Goal: Information Seeking & Learning: Learn about a topic

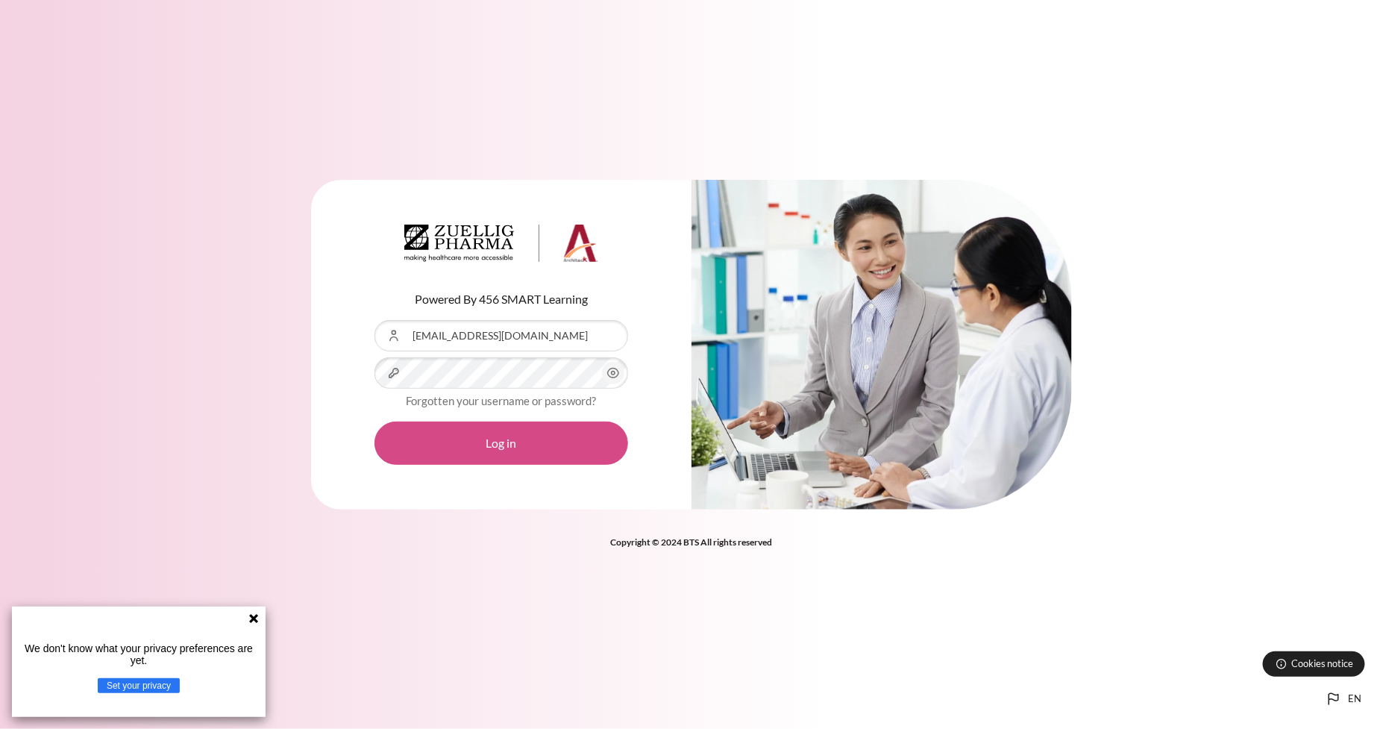
click at [507, 436] on button "Log in" at bounding box center [501, 442] width 254 height 43
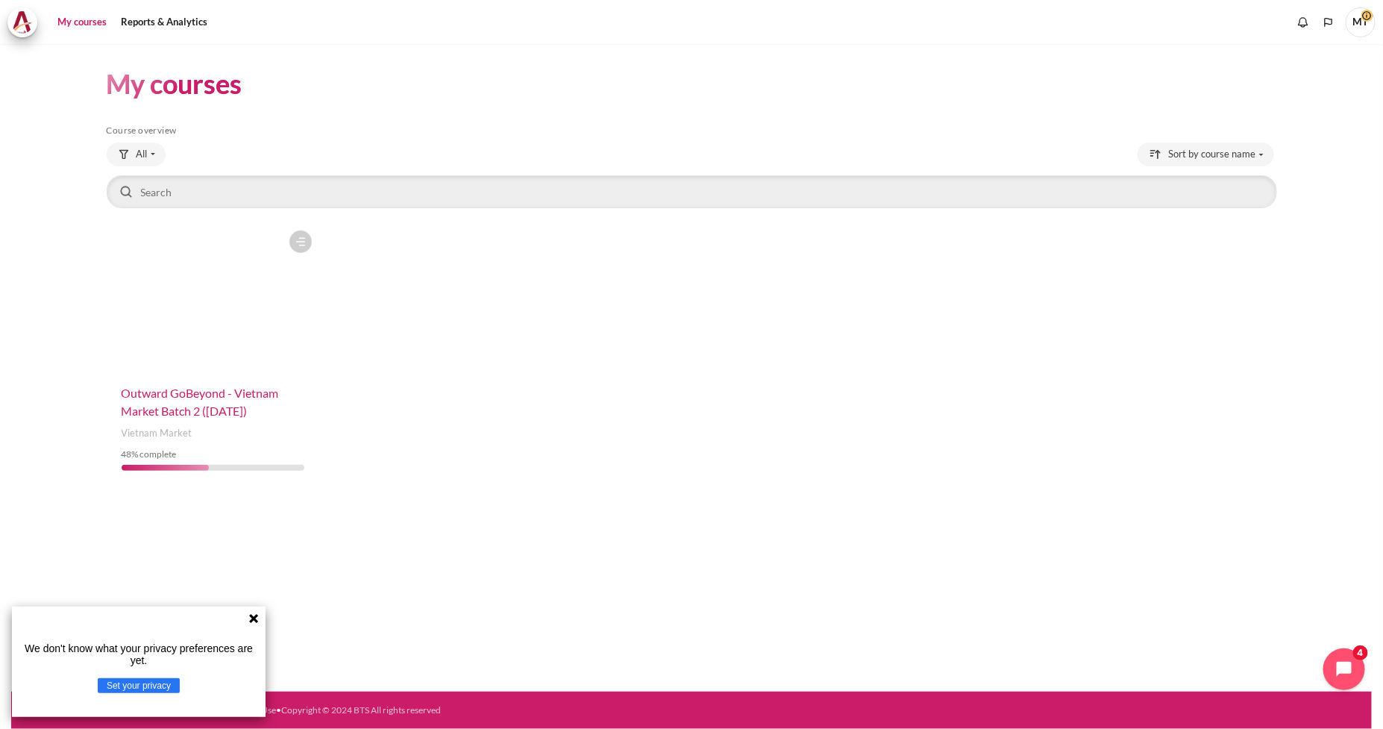
click at [207, 409] on span "Outward GoBeyond - Vietnam Market Batch 2 (Jul 2025)" at bounding box center [200, 402] width 157 height 32
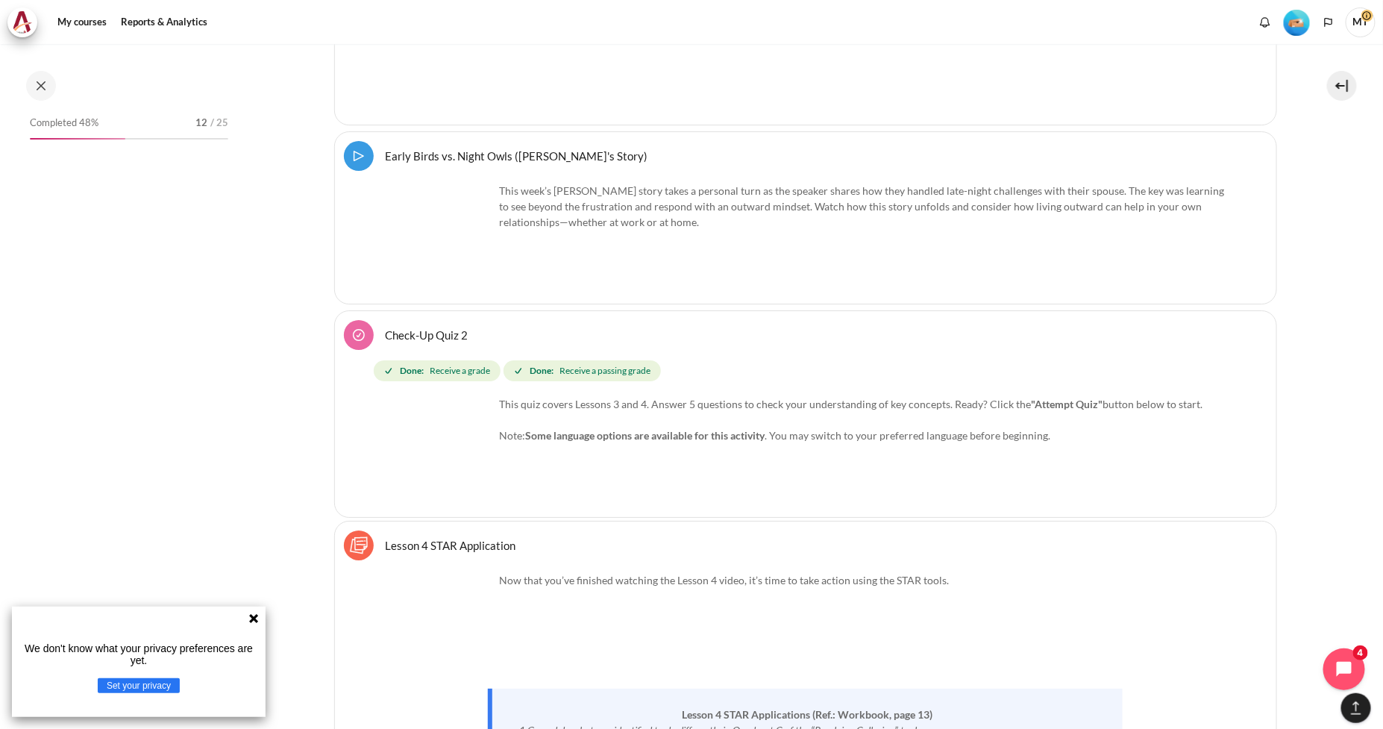
scroll to position [7364, 0]
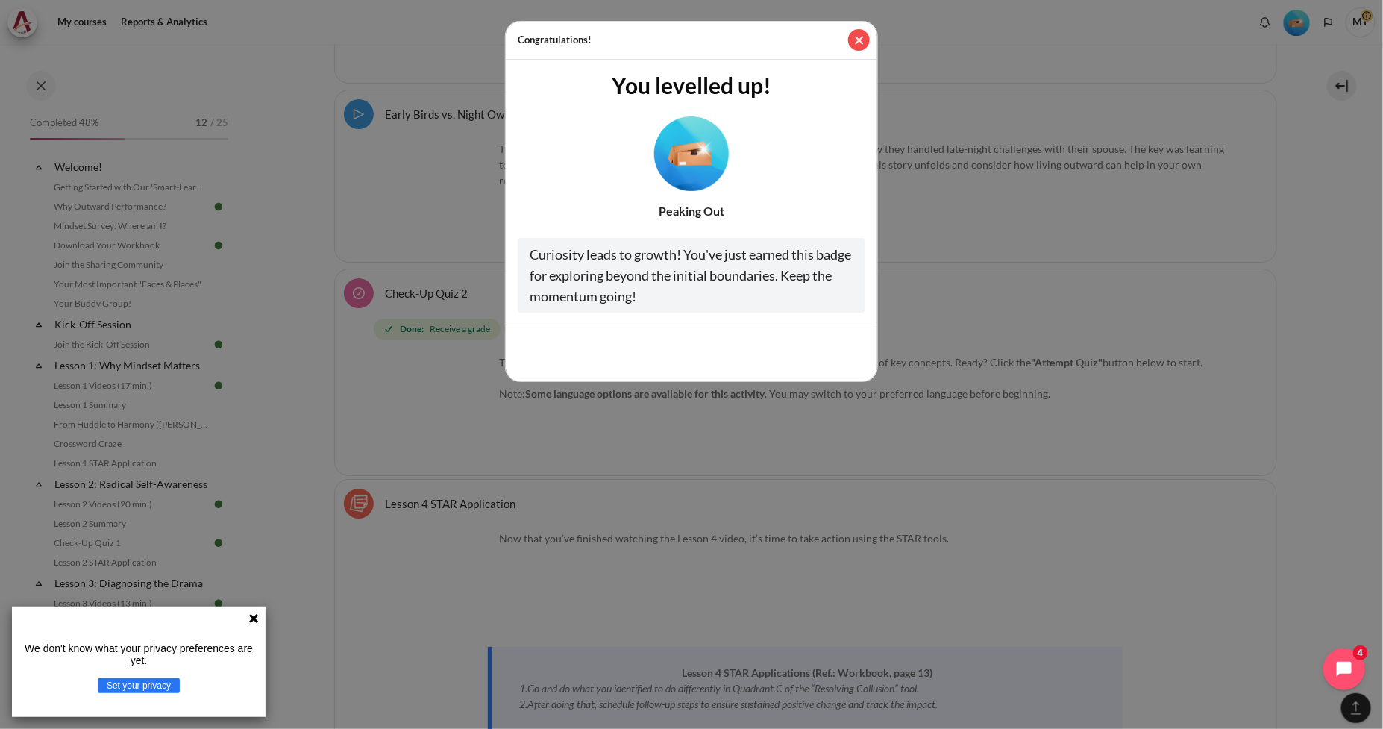
click at [853, 43] on button "Close" at bounding box center [859, 40] width 22 height 22
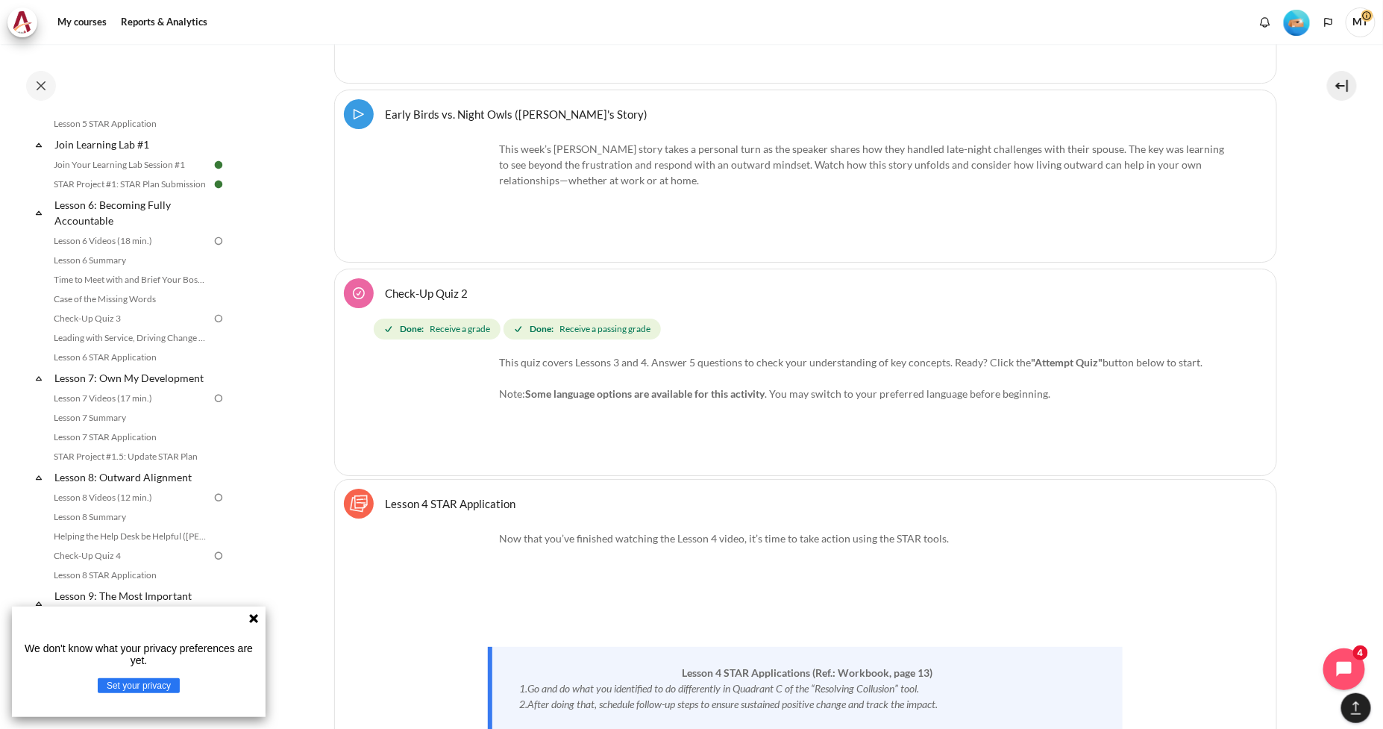
scroll to position [788, 0]
click at [125, 252] on link "Lesson 6 Videos (18 min.)" at bounding box center [130, 243] width 163 height 18
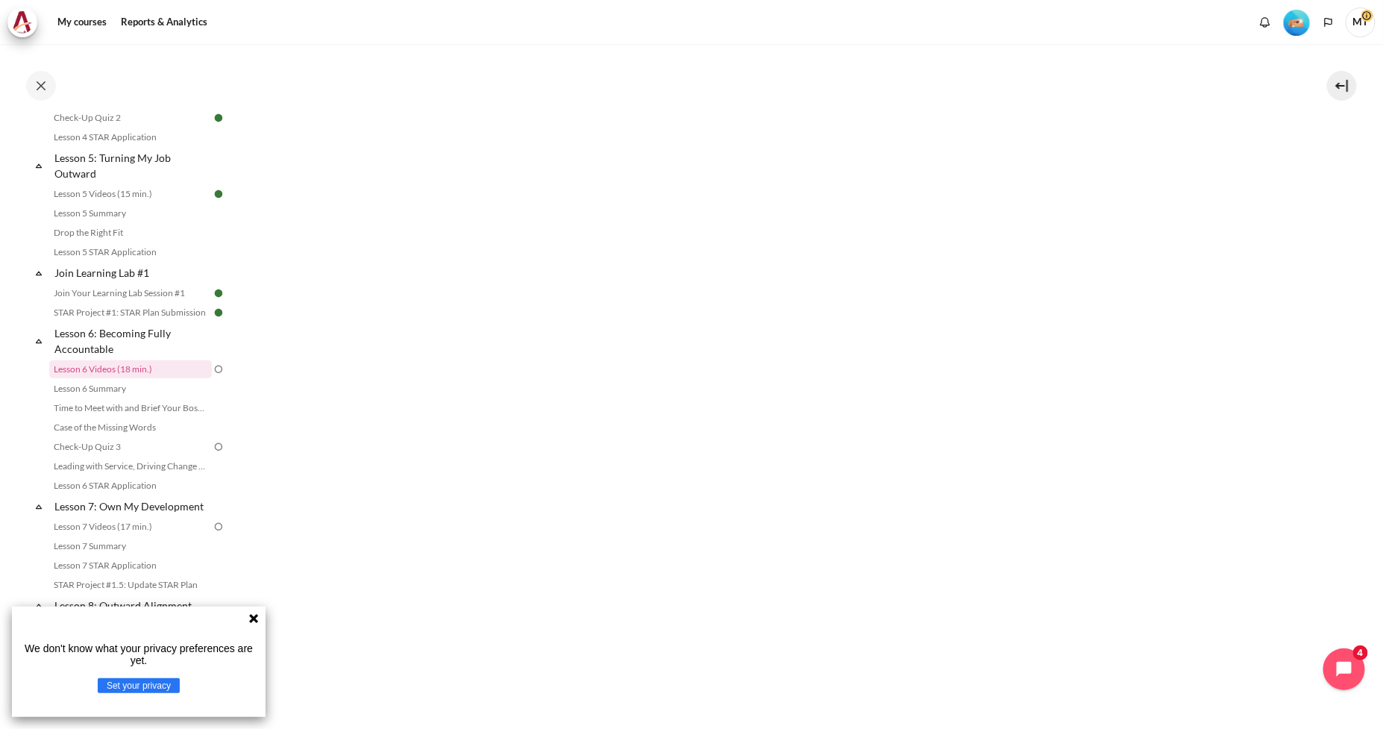
scroll to position [718, 0]
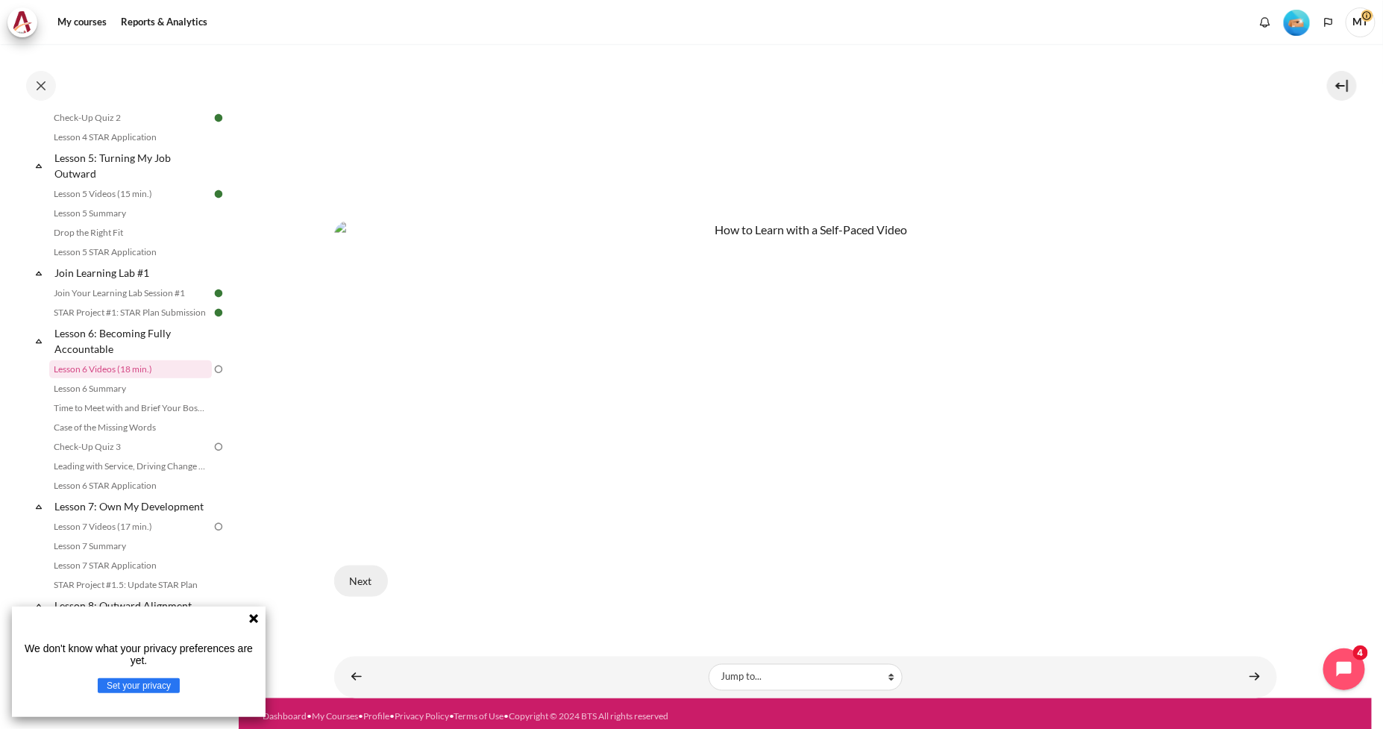
click at [357, 582] on button "Next" at bounding box center [361, 580] width 54 height 31
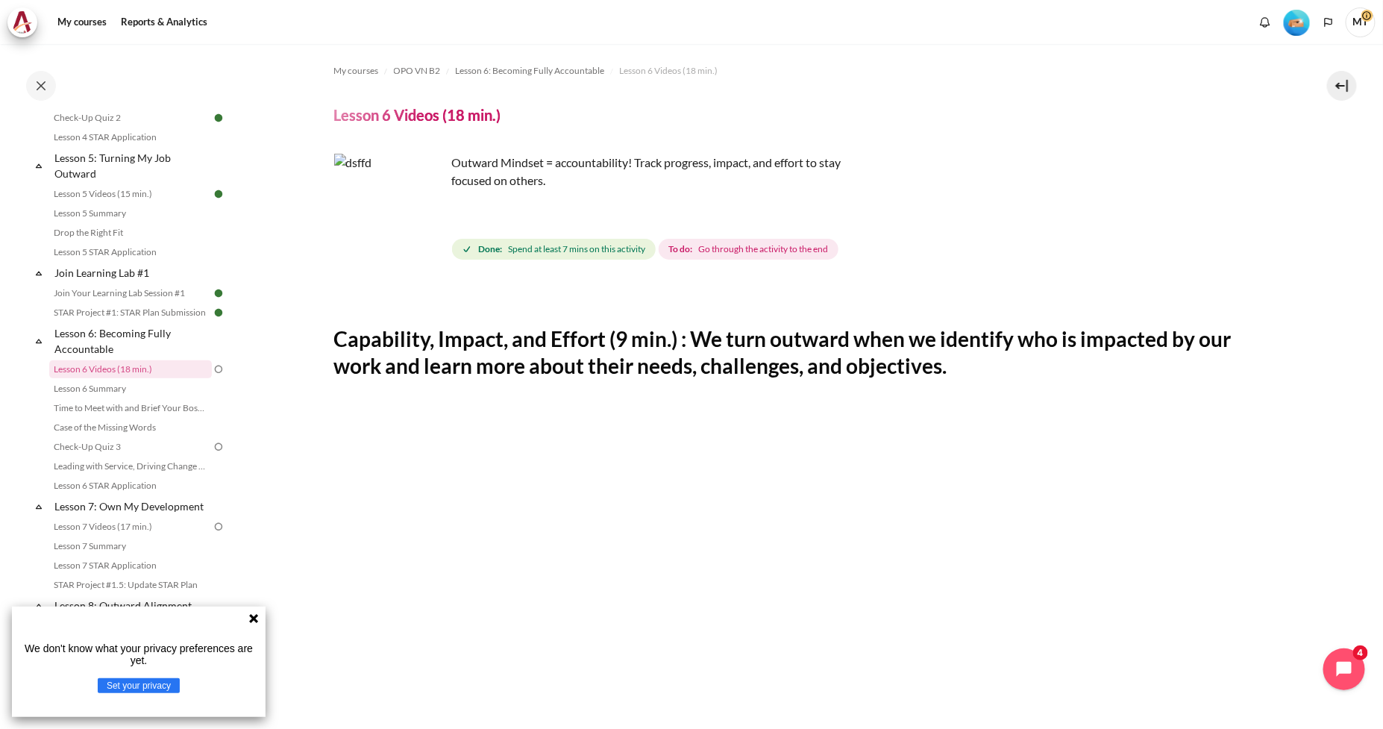
scroll to position [530, 0]
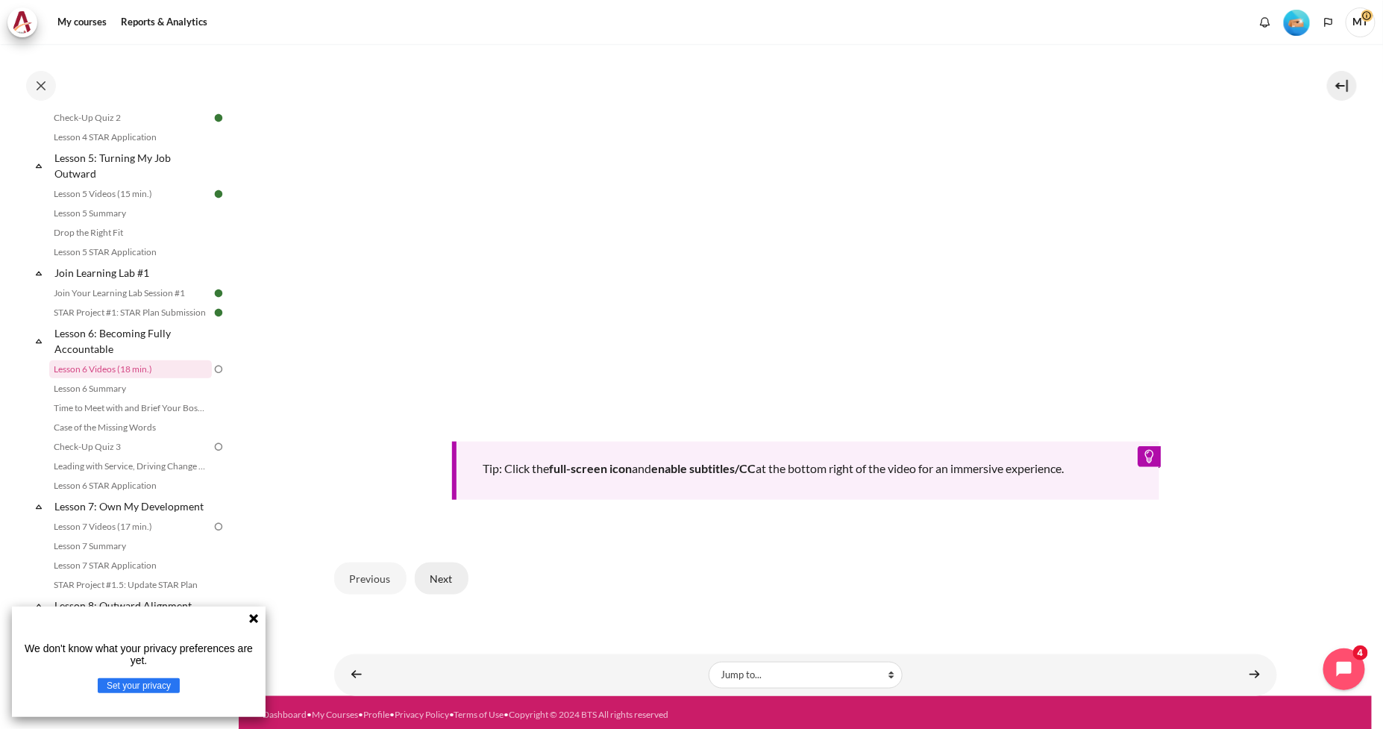
click at [436, 573] on button "Next" at bounding box center [442, 577] width 54 height 31
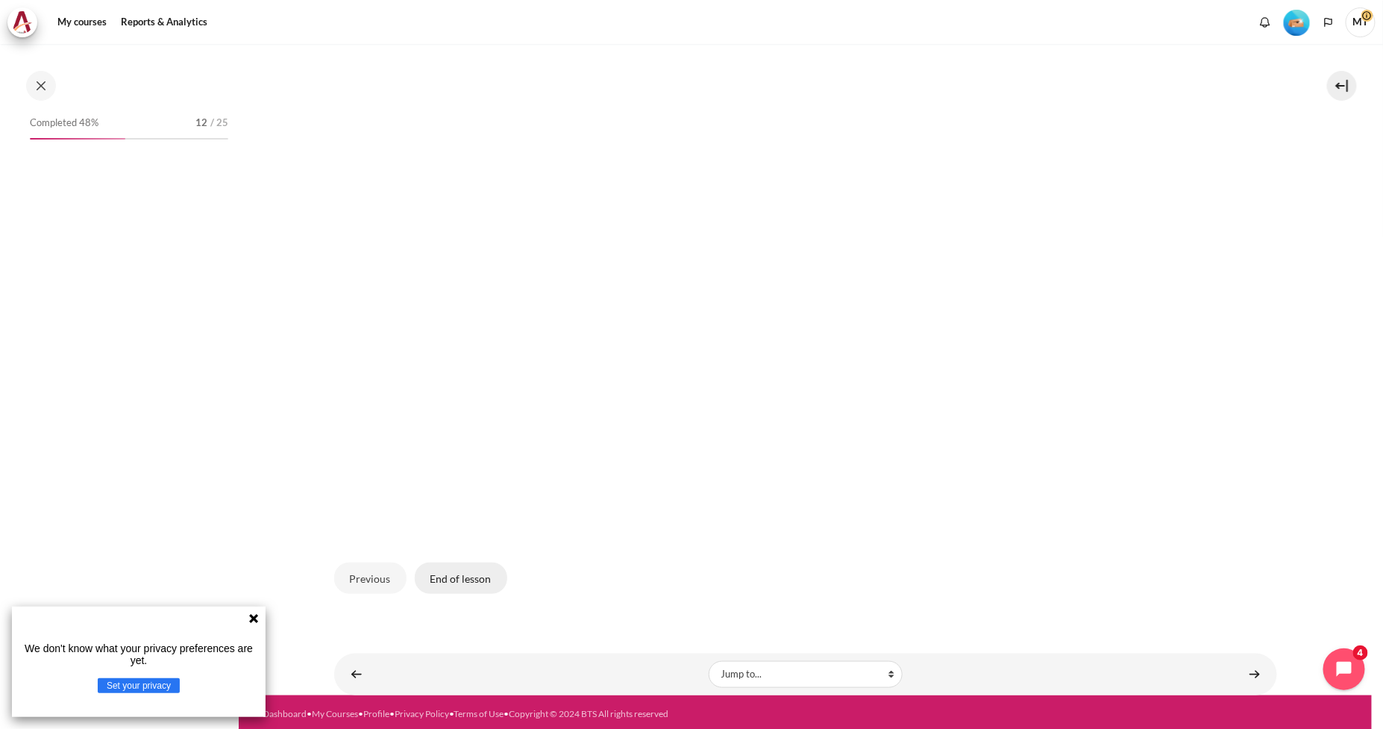
scroll to position [662, 0]
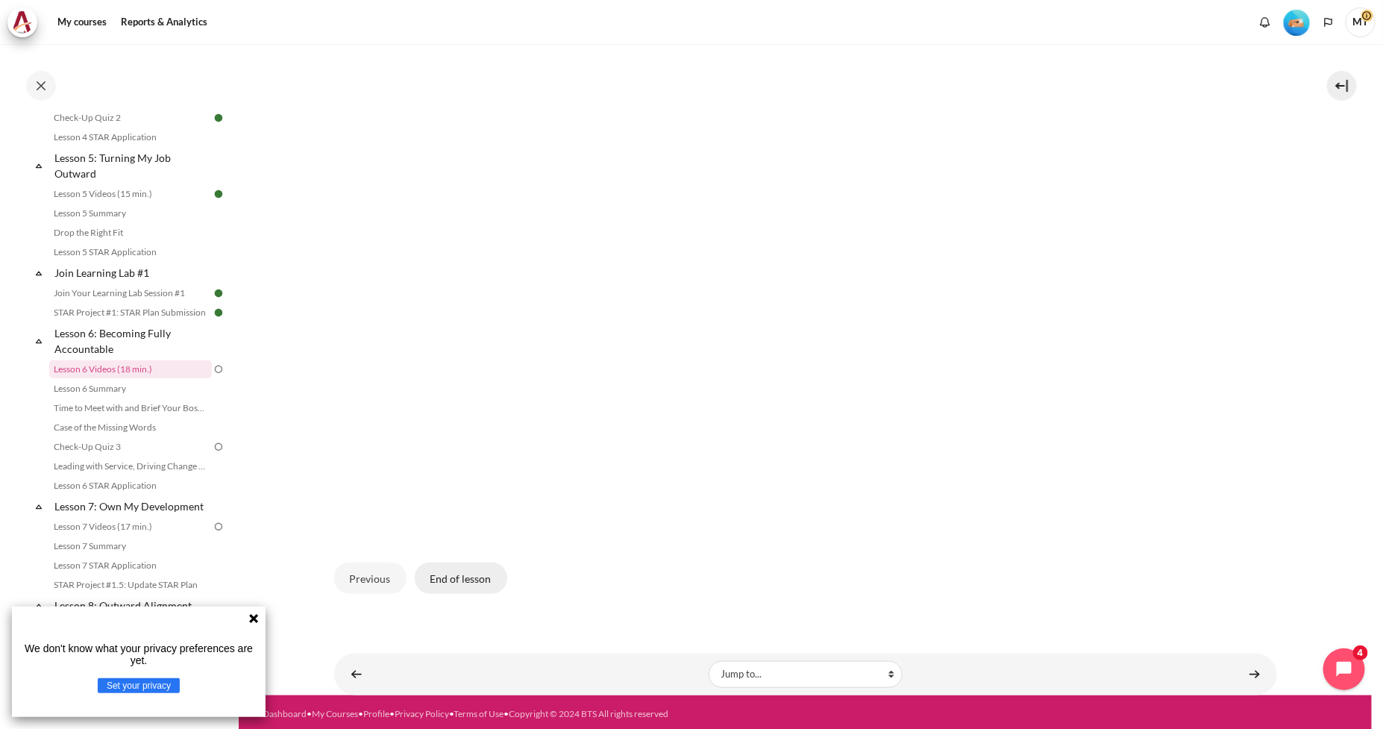
click at [471, 573] on button "End of lesson" at bounding box center [461, 577] width 92 height 31
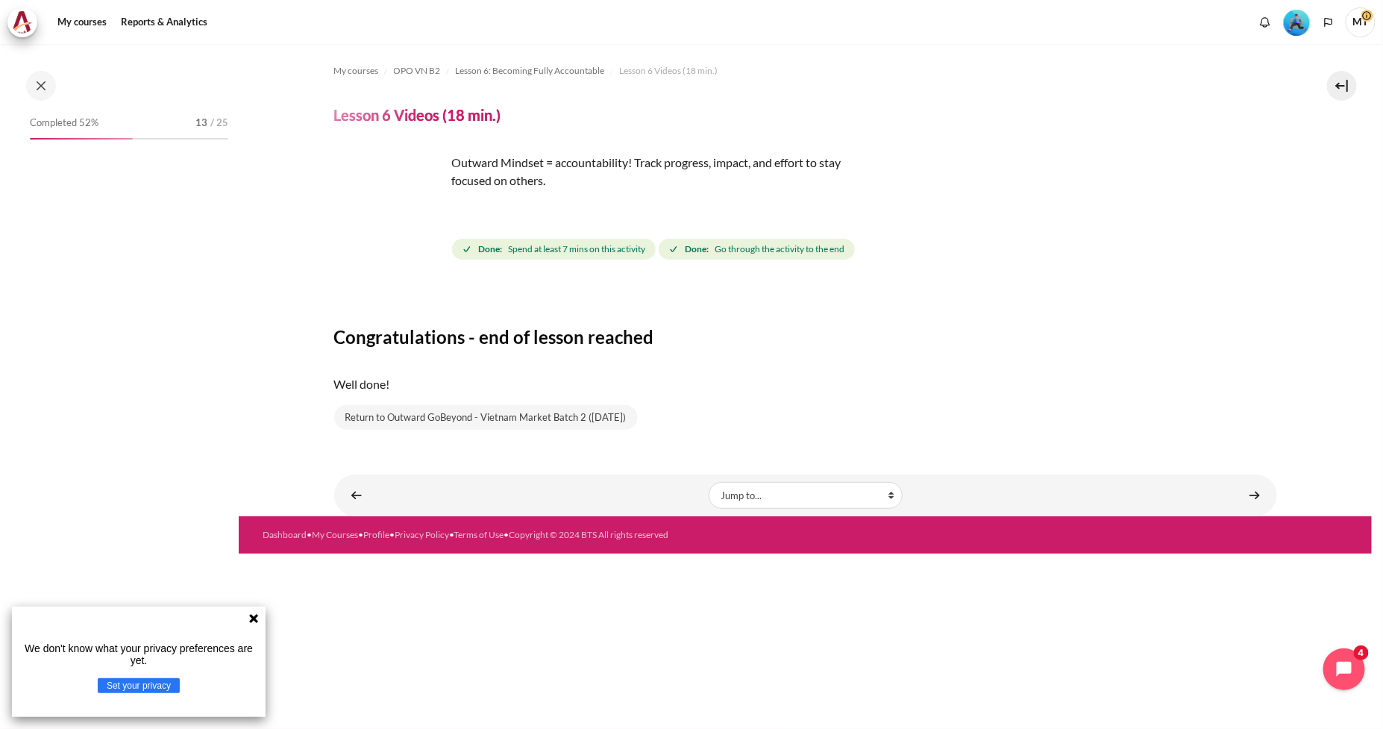
scroll to position [662, 0]
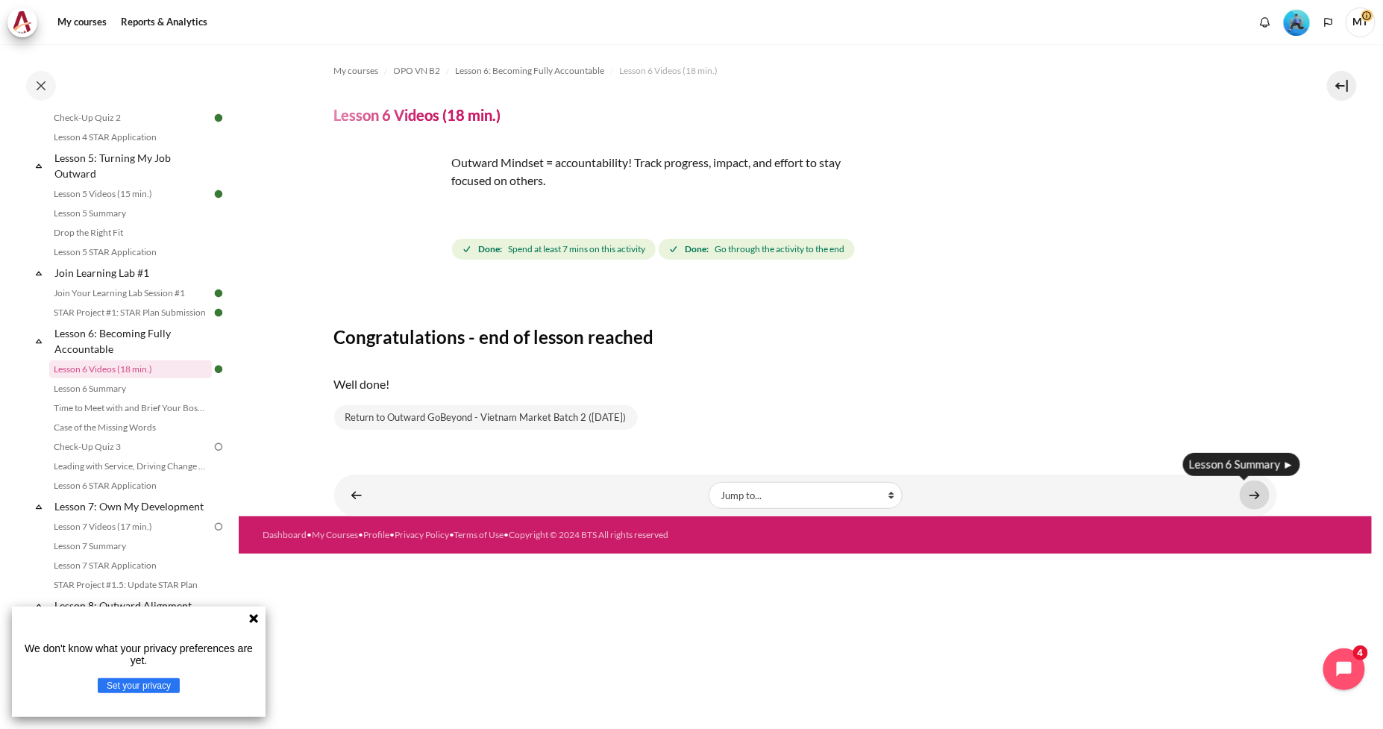
click at [1254, 495] on link "Content" at bounding box center [1254, 494] width 30 height 29
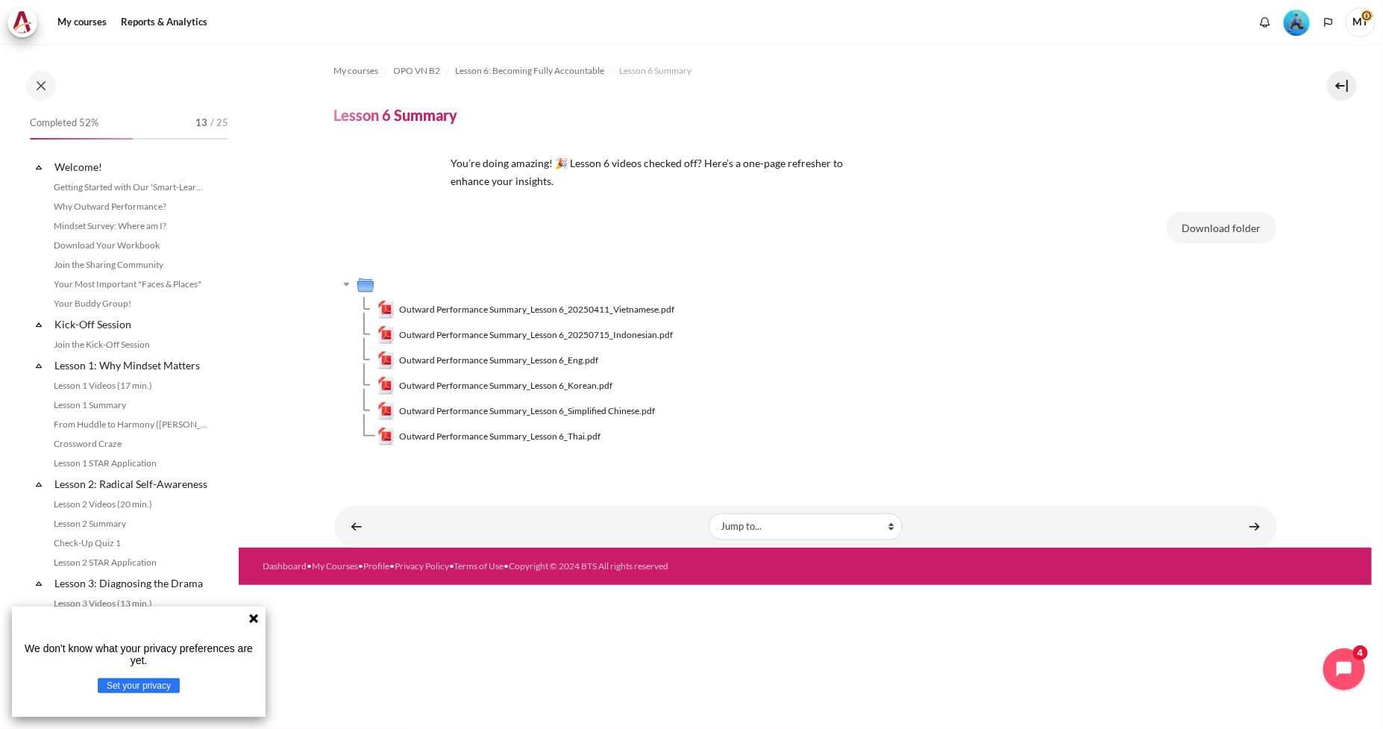
scroll to position [682, 0]
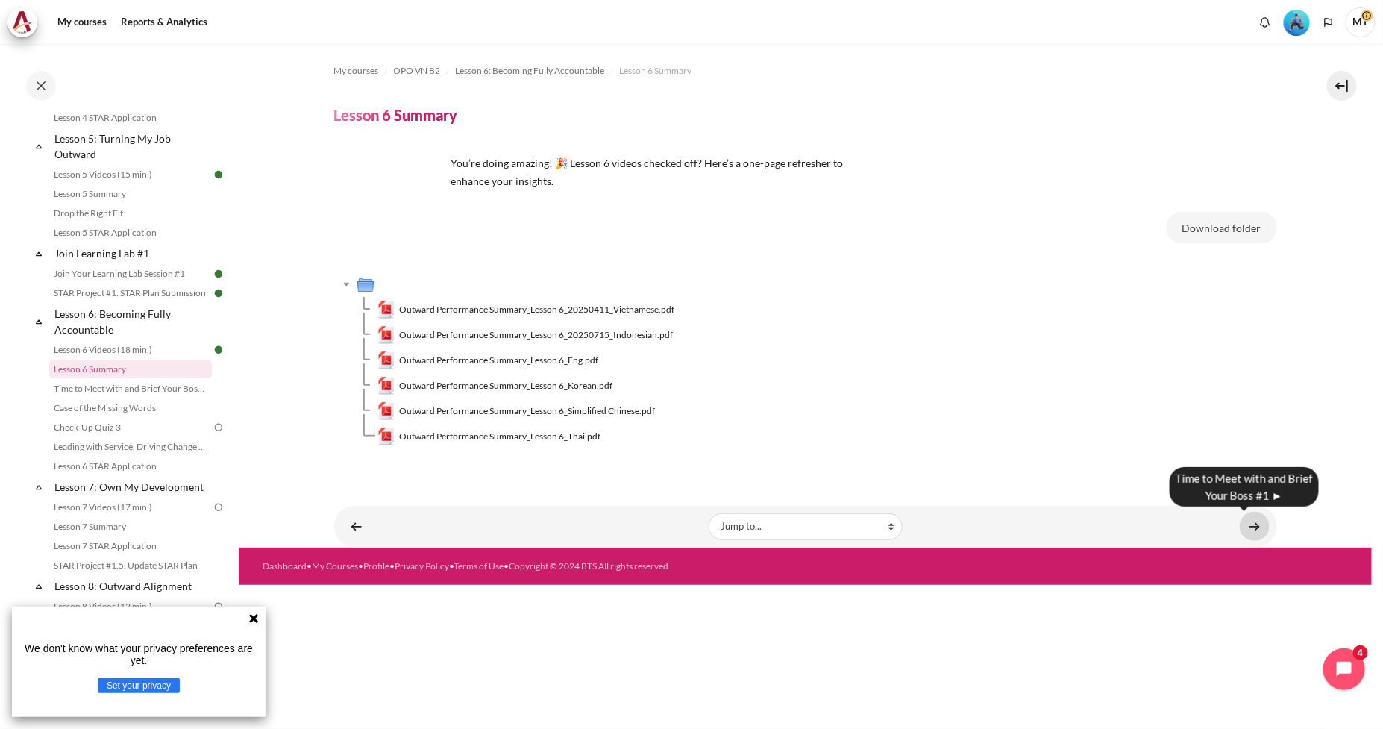
click at [1257, 529] on link "Content" at bounding box center [1254, 526] width 30 height 29
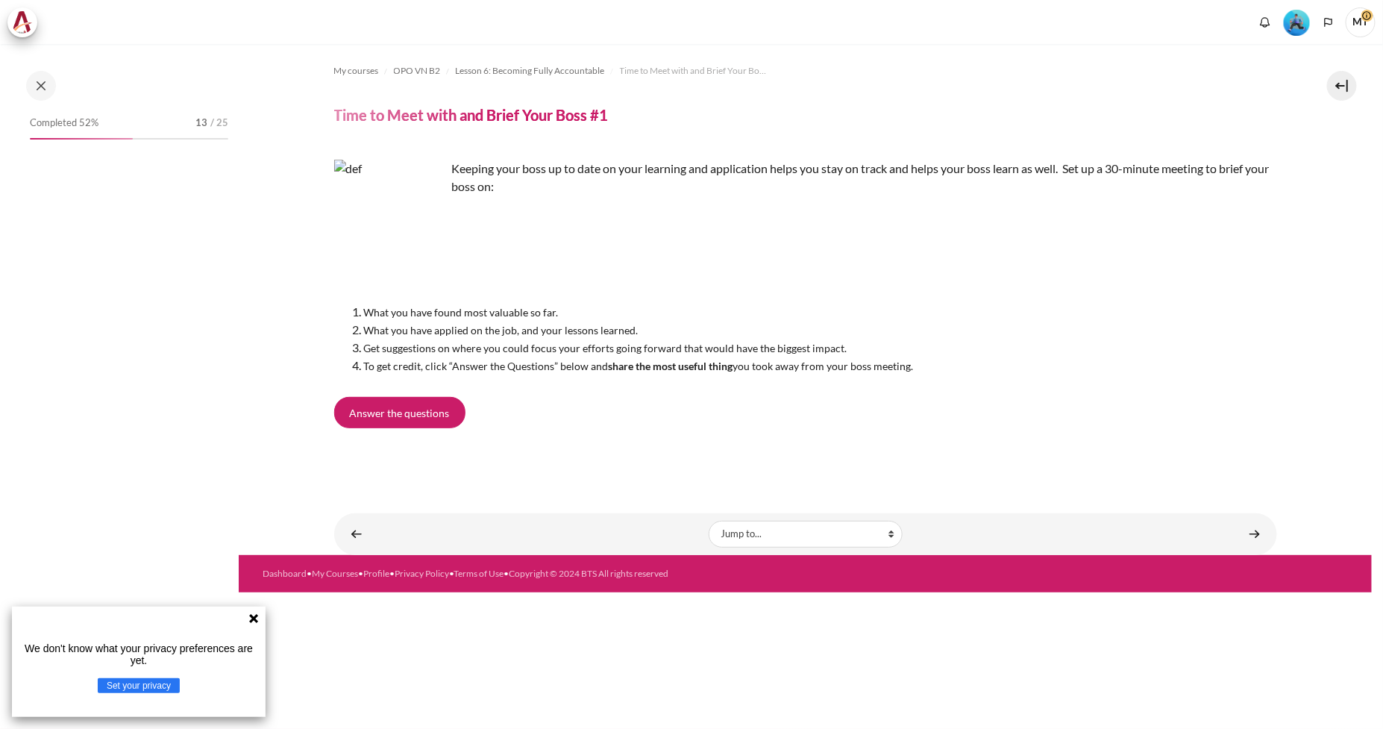
scroll to position [701, 0]
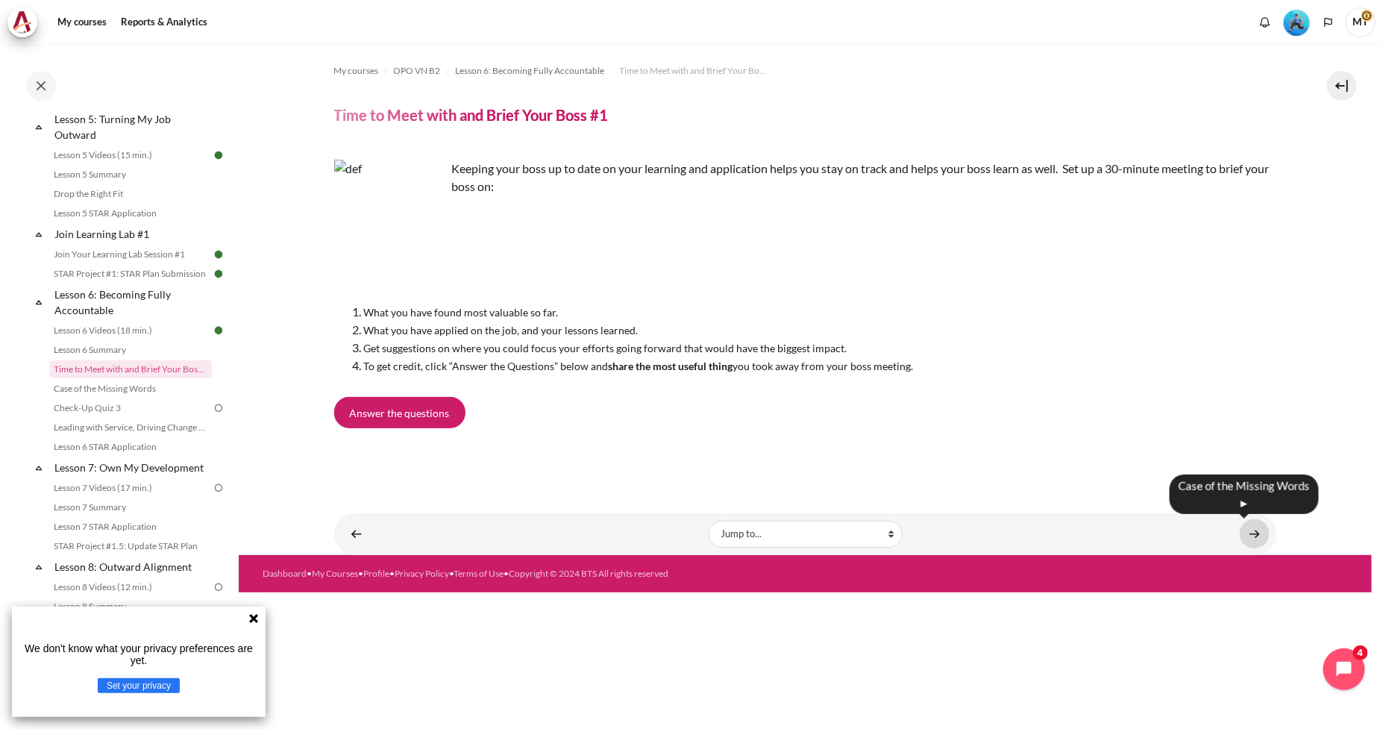
click at [1253, 535] on link "Content" at bounding box center [1254, 533] width 30 height 29
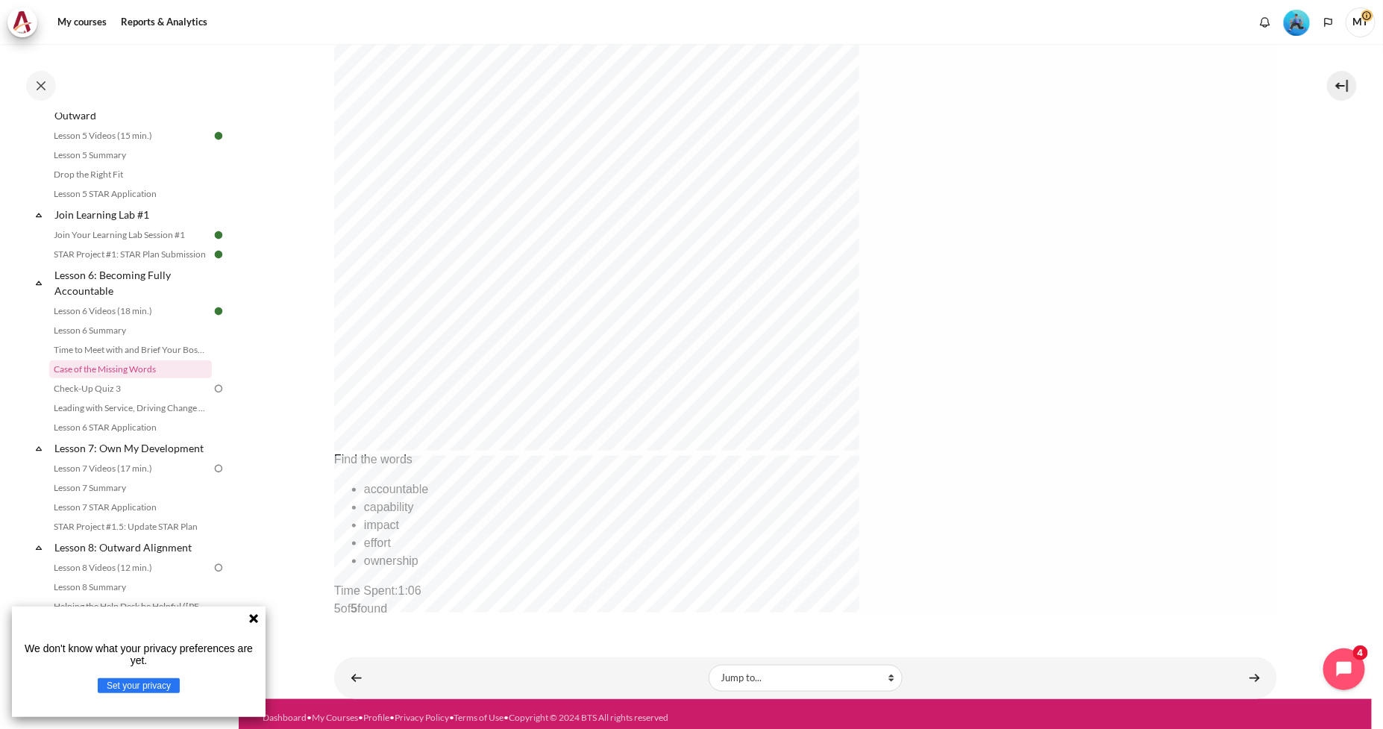
scroll to position [467, 0]
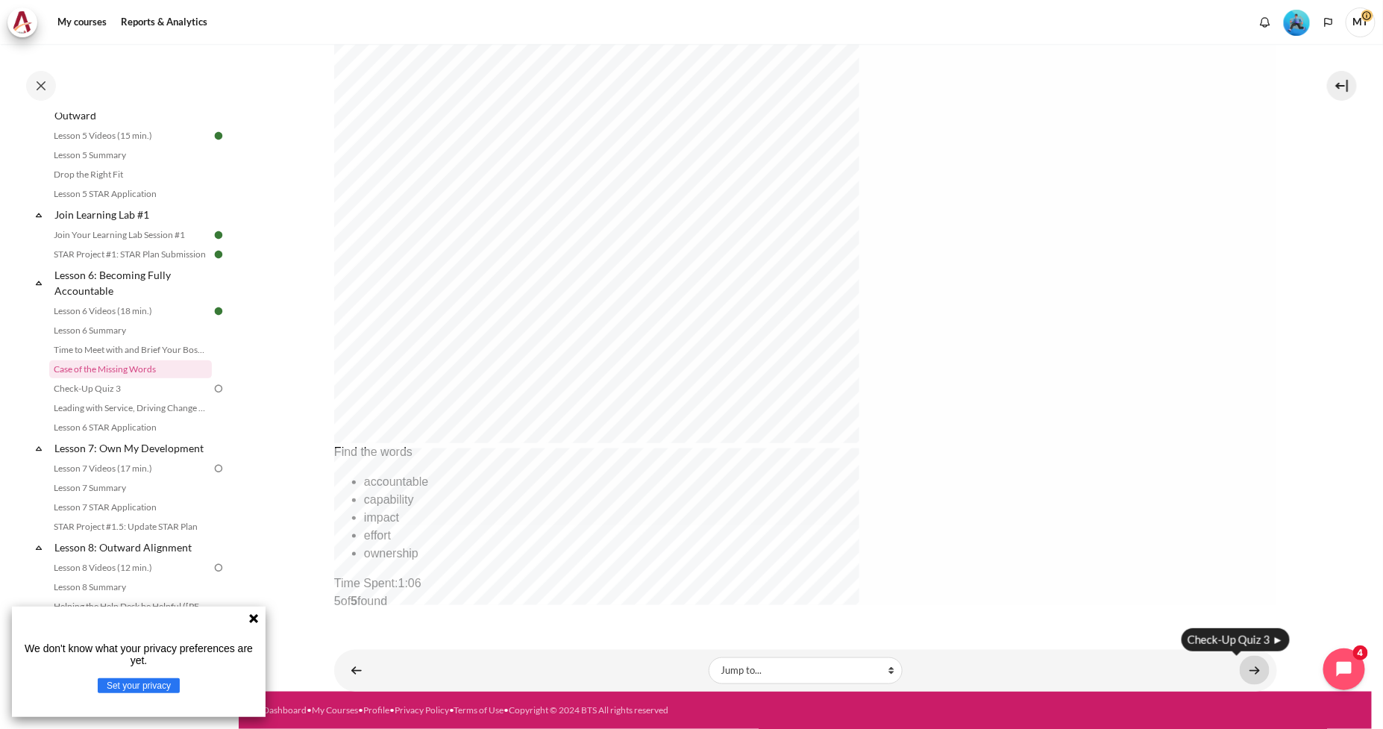
click at [1246, 671] on link "Content" at bounding box center [1254, 670] width 30 height 29
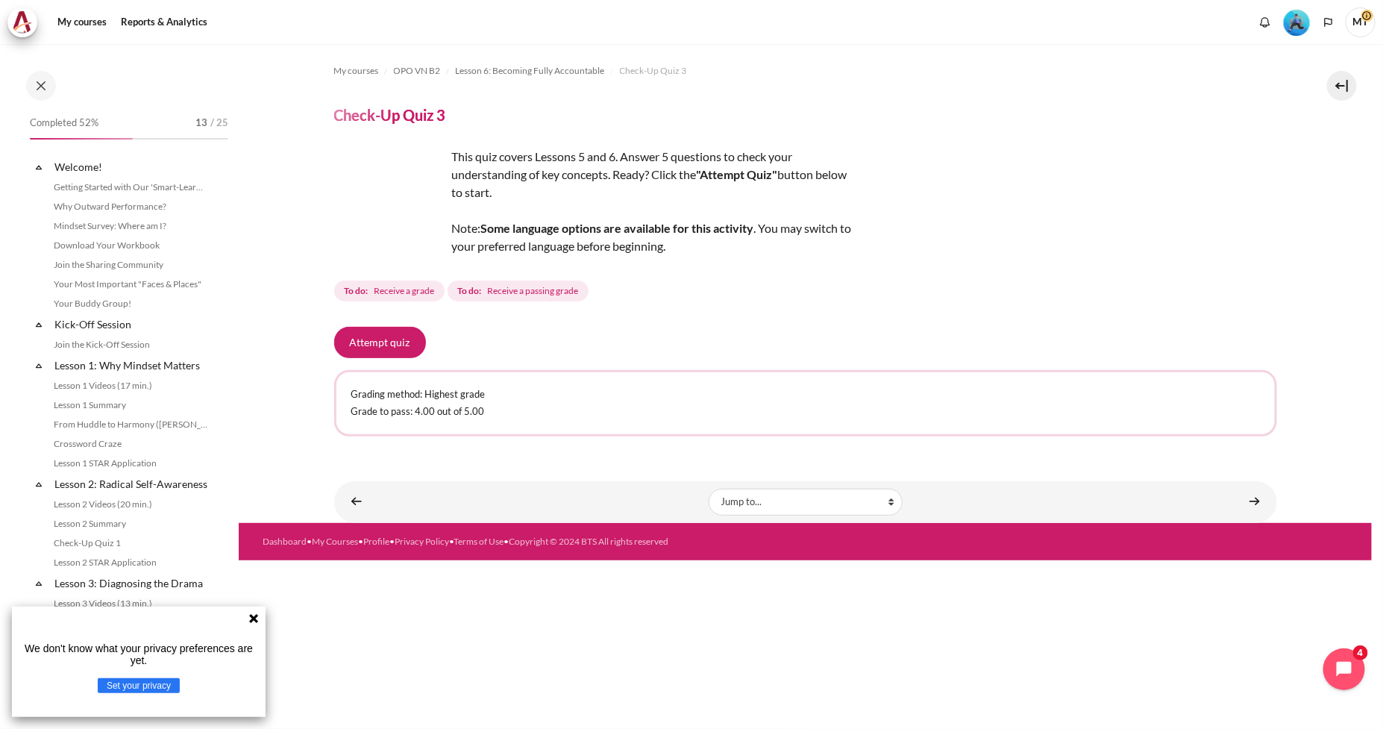
scroll to position [740, 0]
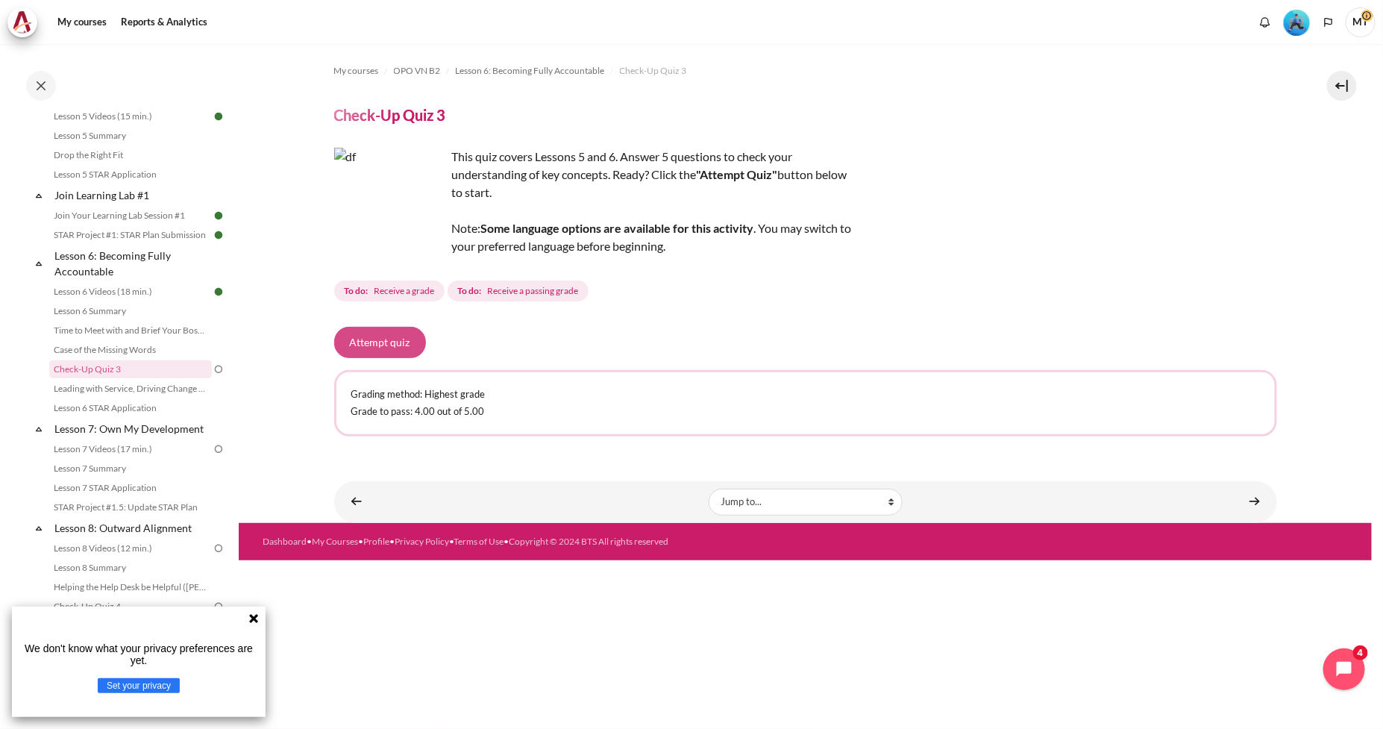
click at [386, 340] on button "Attempt quiz" at bounding box center [380, 342] width 92 height 31
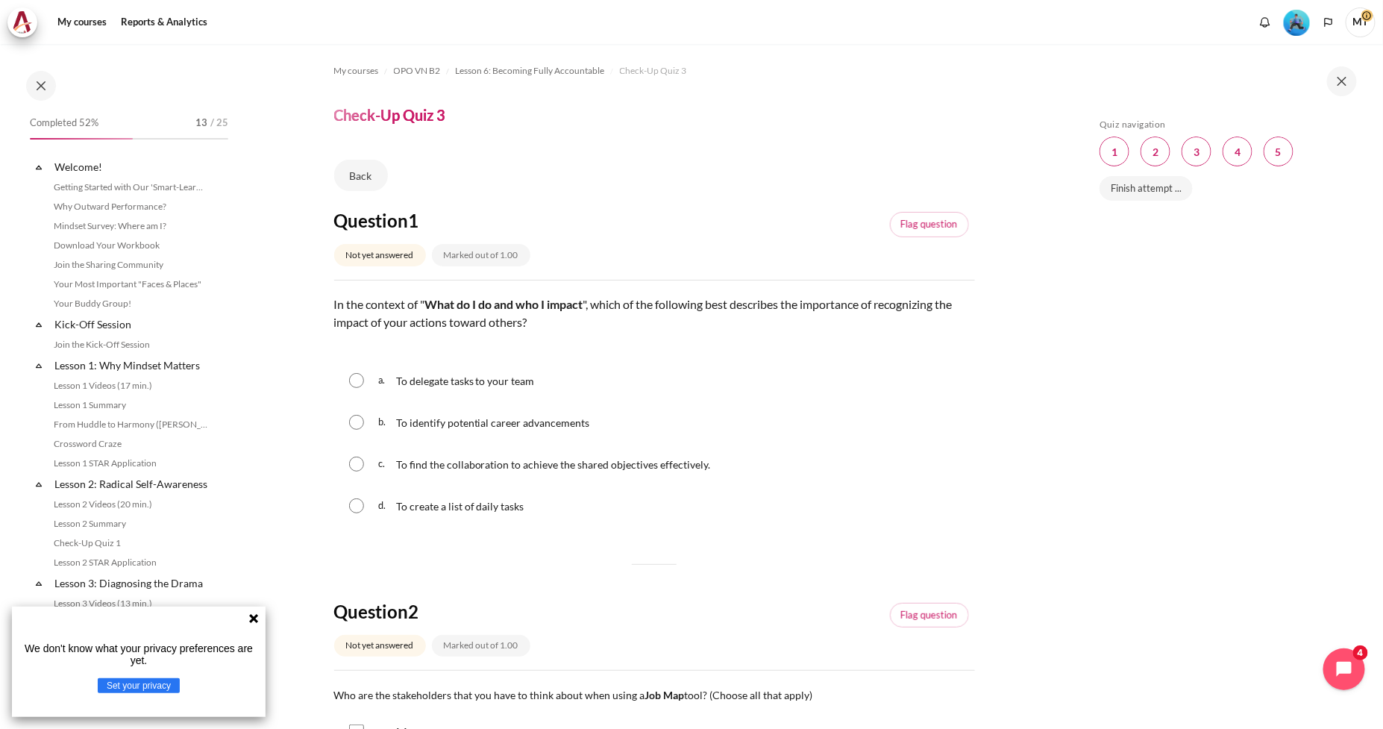
scroll to position [740, 0]
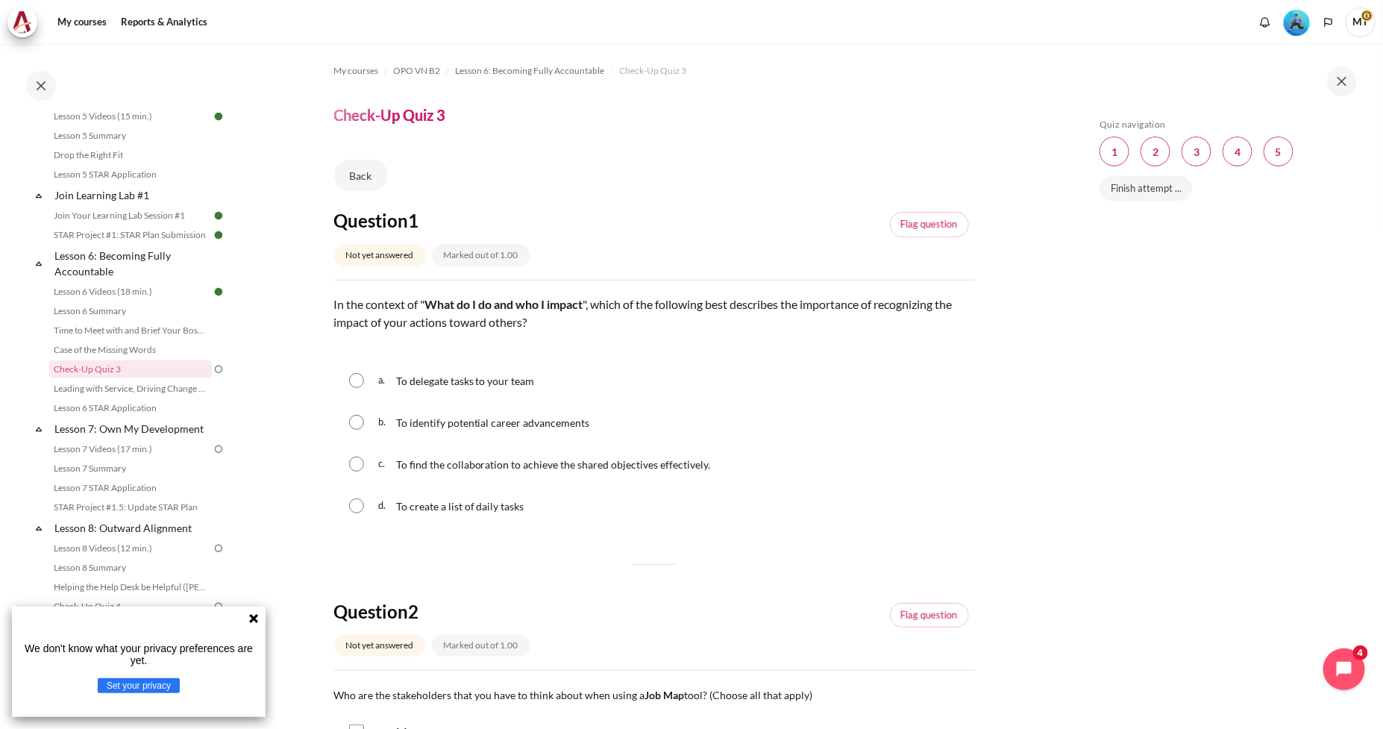
click at [357, 467] on input "Content" at bounding box center [356, 463] width 15 height 15
radio input "true"
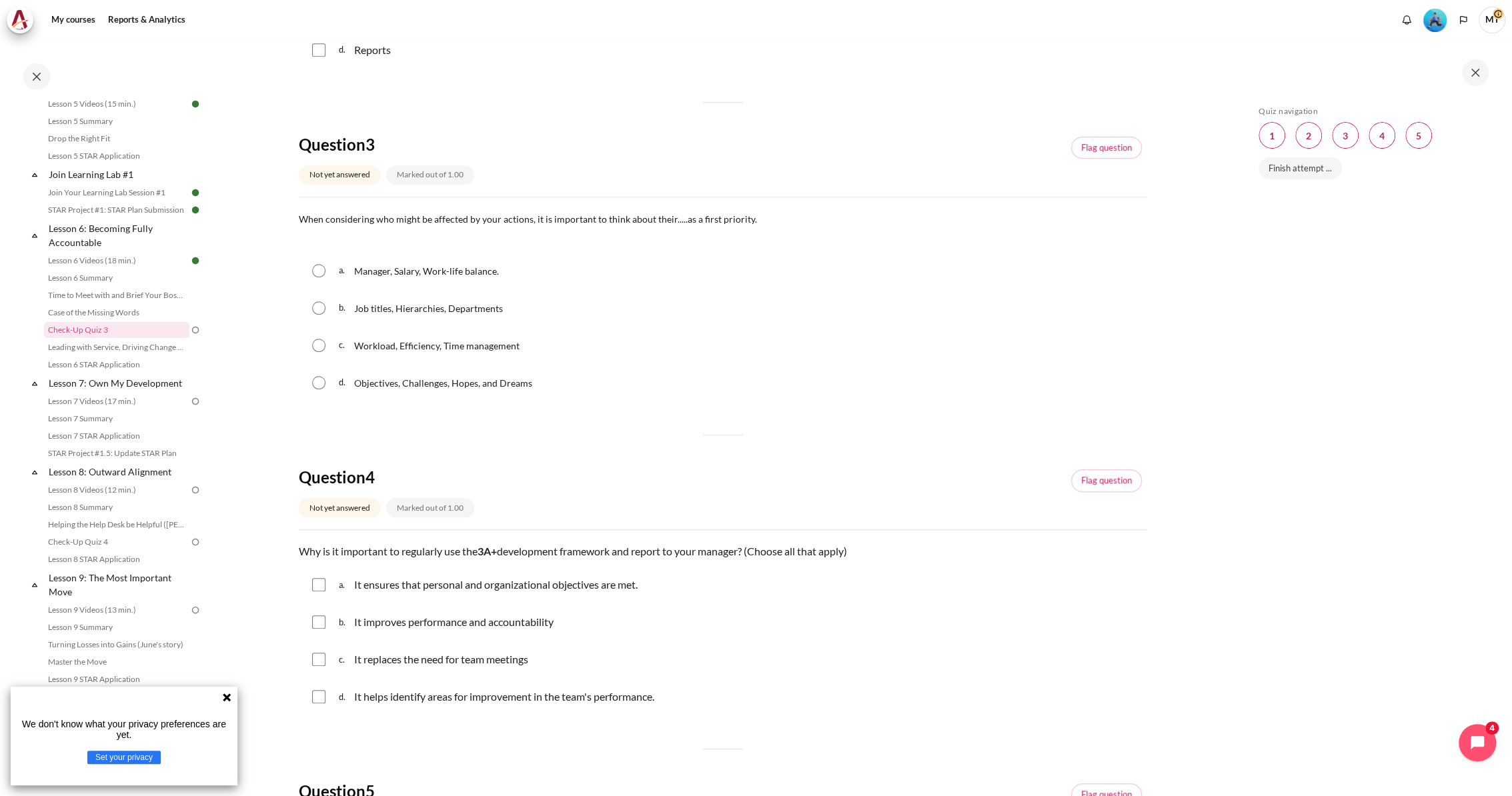
scroll to position [0, 0]
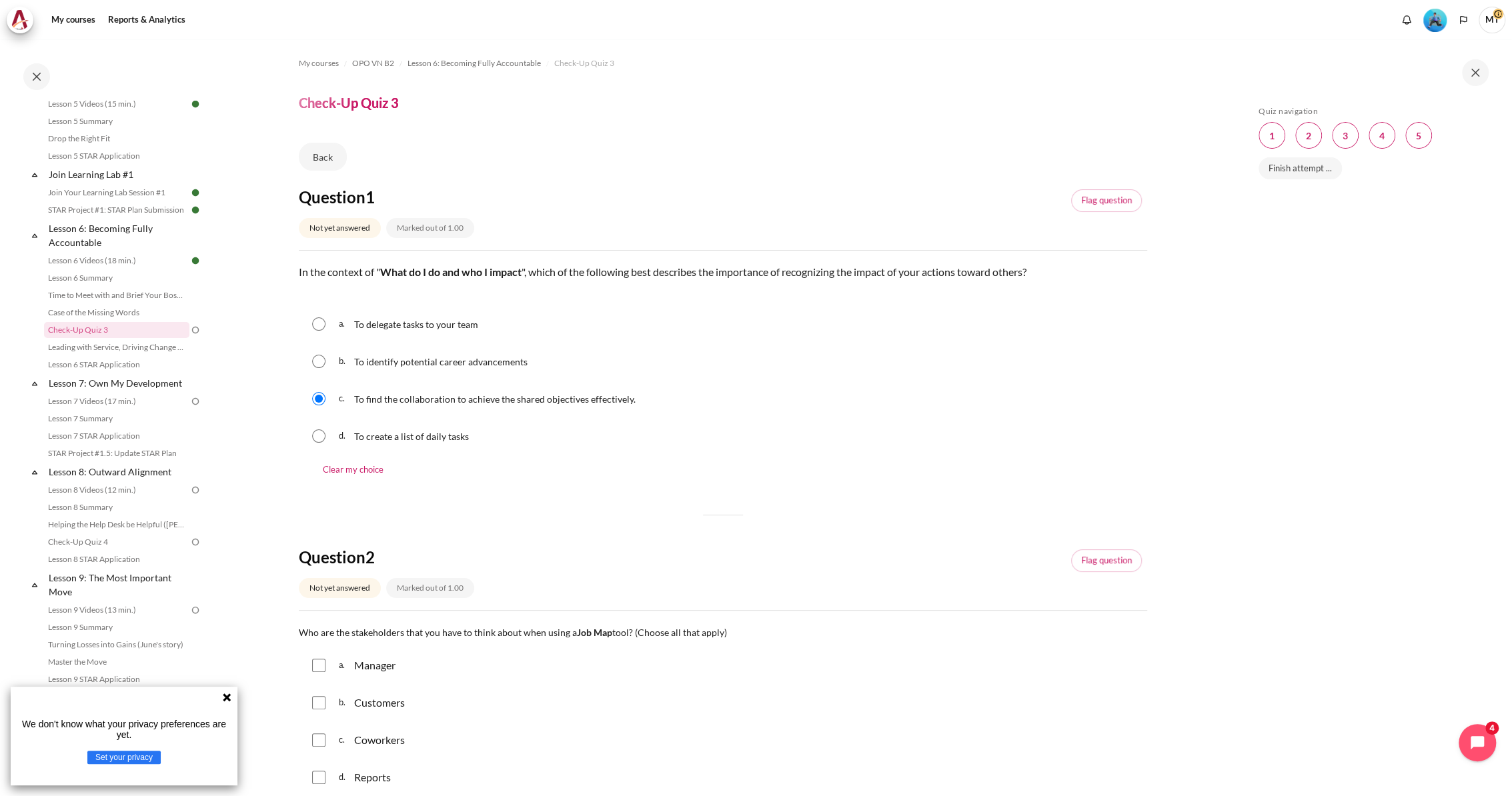
click at [315, 651] on input "Content" at bounding box center [318, 665] width 13 height 13
checkbox input "true"
click at [321, 651] on input "Content" at bounding box center [318, 703] width 13 height 13
checkbox input "true"
click at [311, 651] on div "c. Coworkers" at bounding box center [722, 740] width 849 height 35
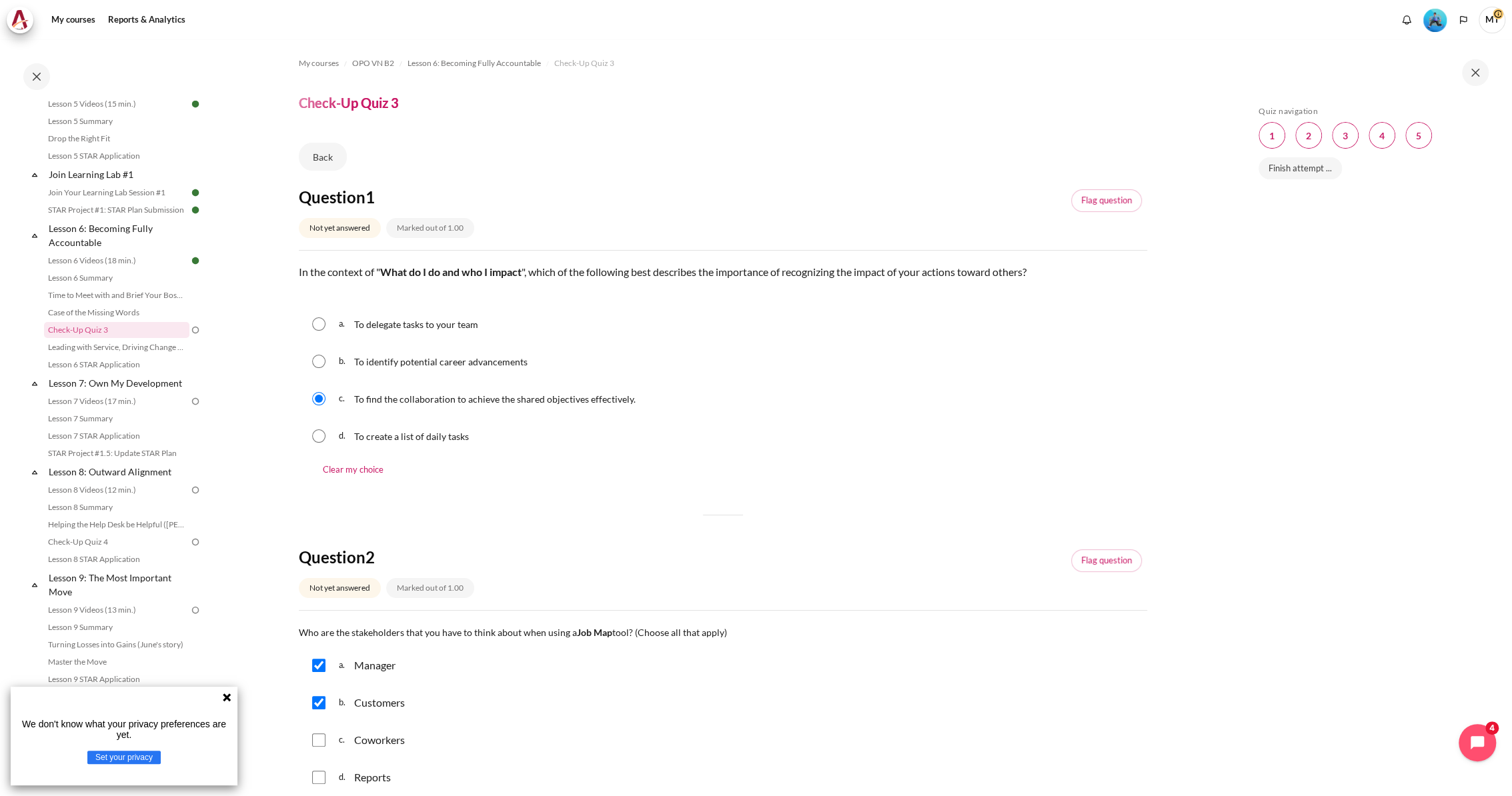
click at [314, 651] on input "Content" at bounding box center [318, 740] width 13 height 13
checkbox input "true"
click at [316, 651] on input "Content" at bounding box center [318, 777] width 13 height 13
checkbox input "true"
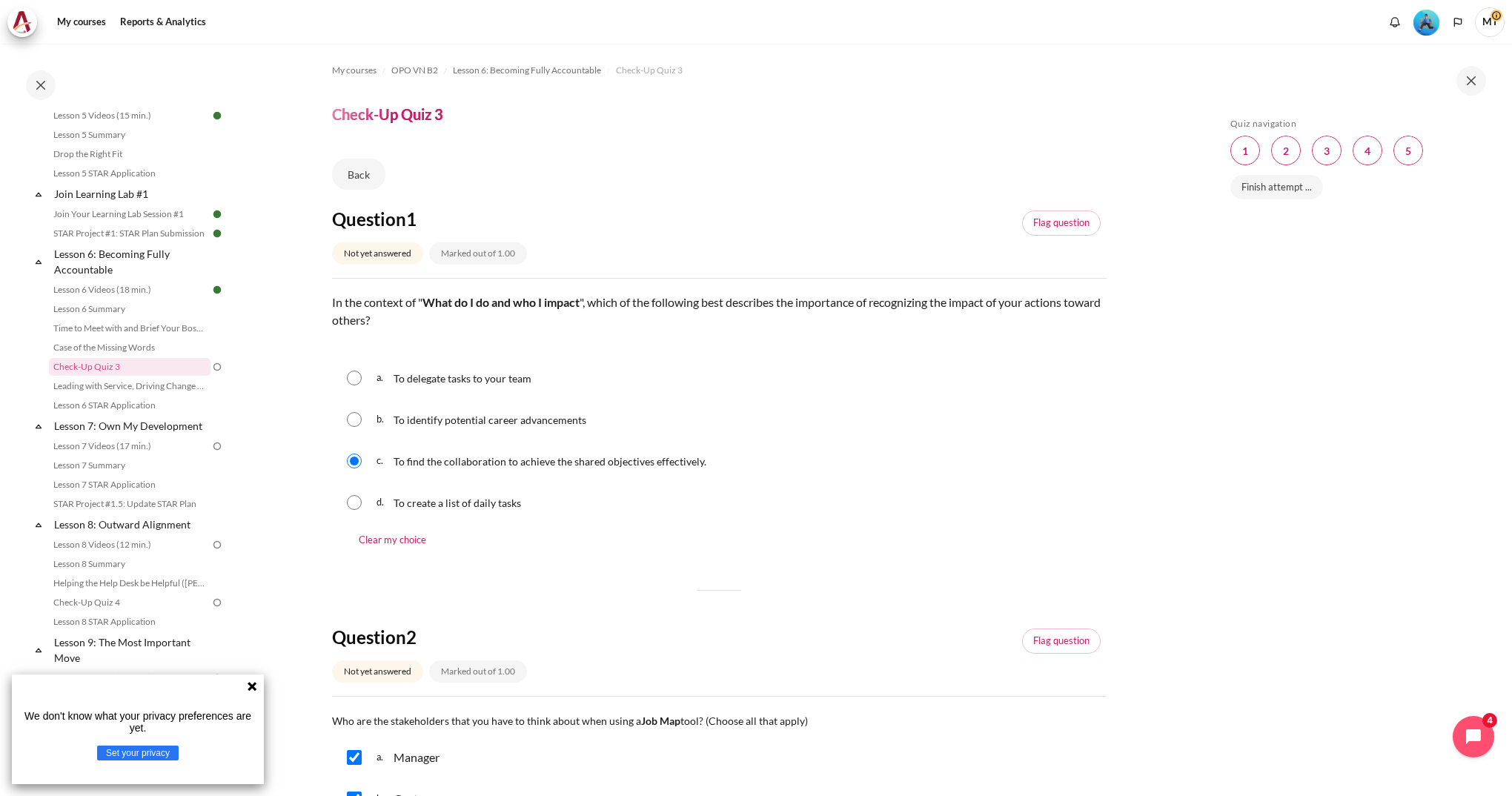
scroll to position [889, 0]
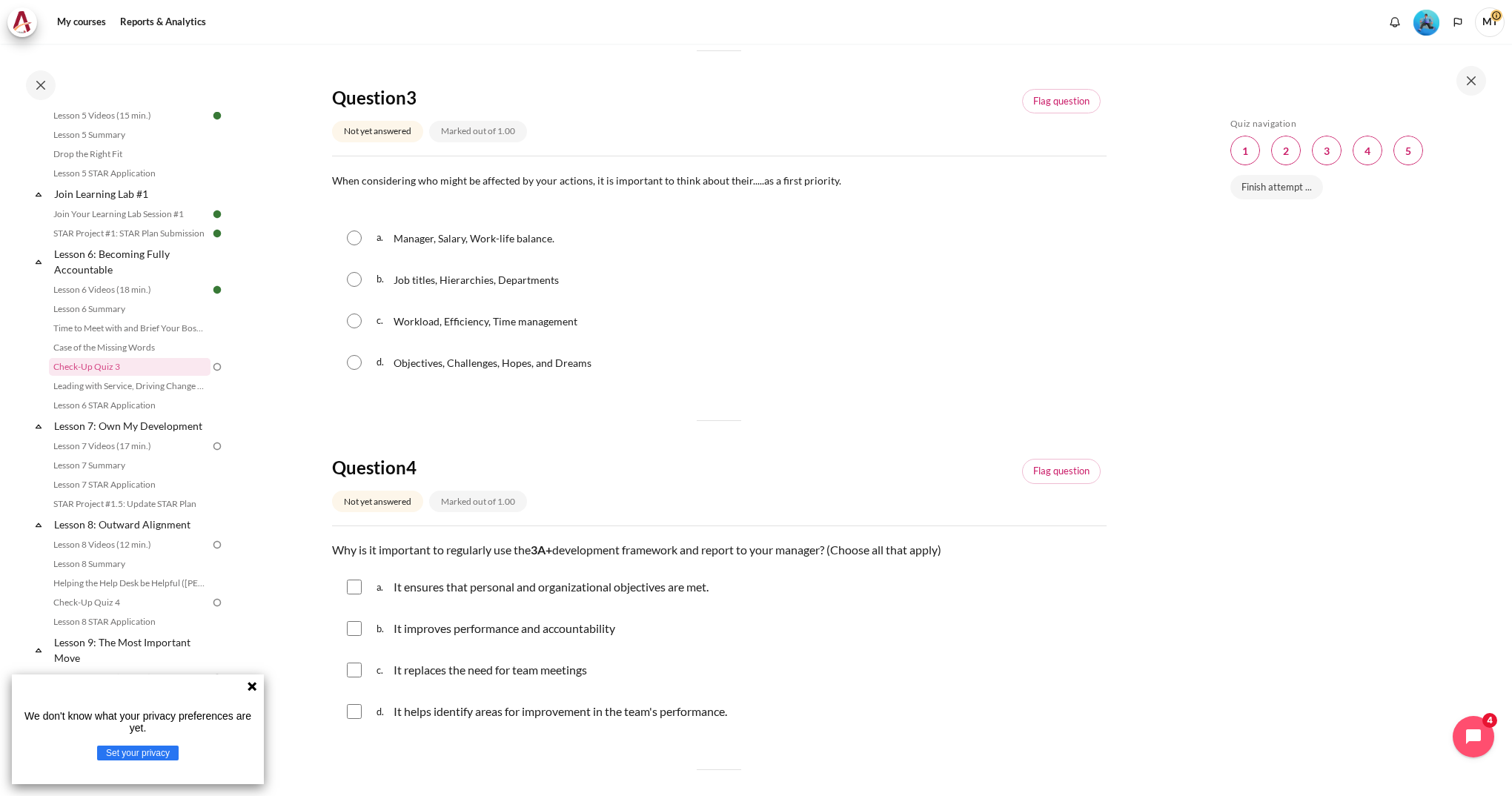
click at [352, 365] on input "Content" at bounding box center [354, 362] width 15 height 15
radio input "true"
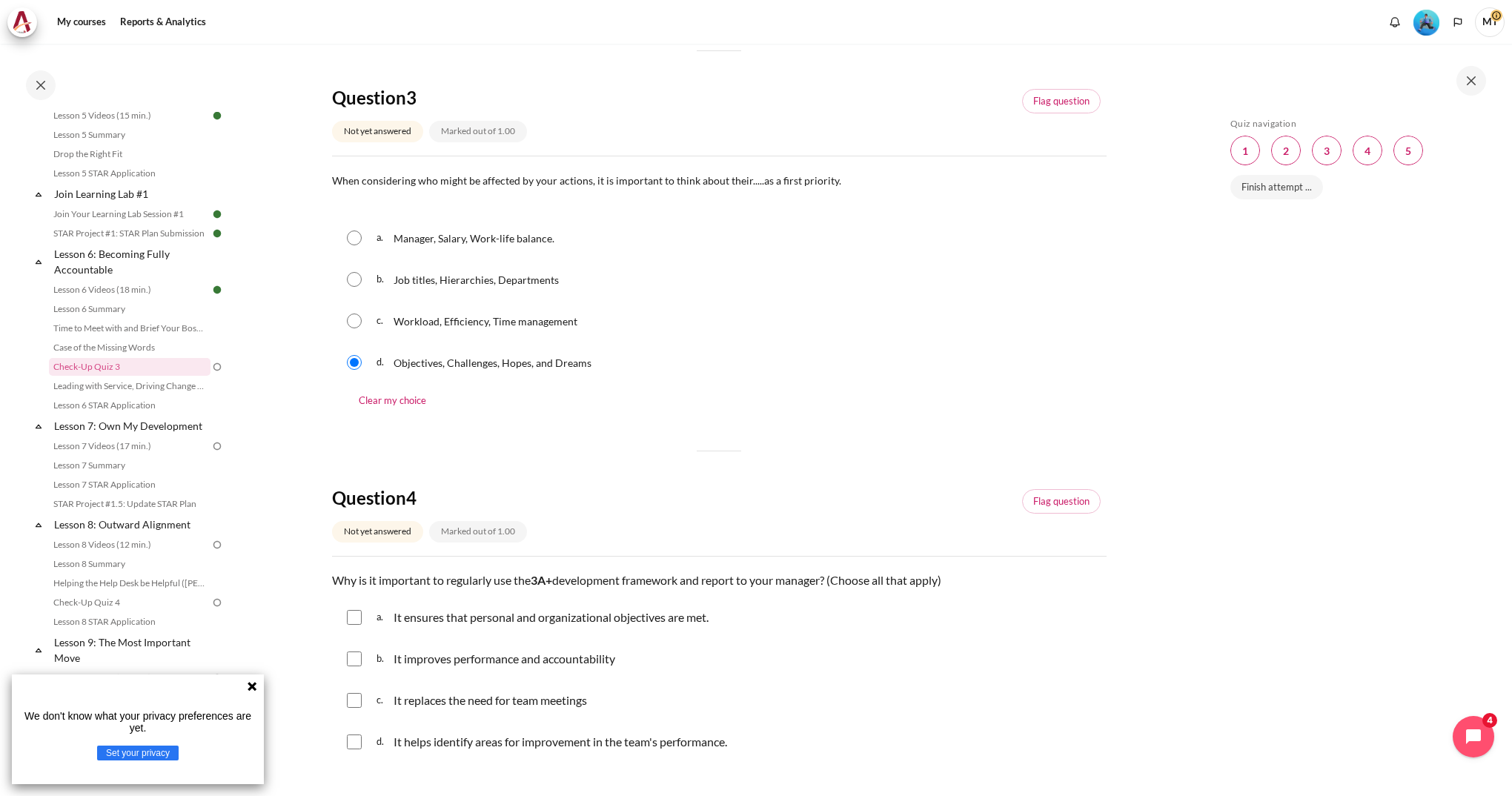
click at [353, 618] on input "Content" at bounding box center [354, 617] width 15 height 15
checkbox input "true"
click at [354, 665] on input "Content" at bounding box center [354, 659] width 15 height 15
checkbox input "true"
click at [355, 723] on input "Content" at bounding box center [354, 741] width 15 height 15
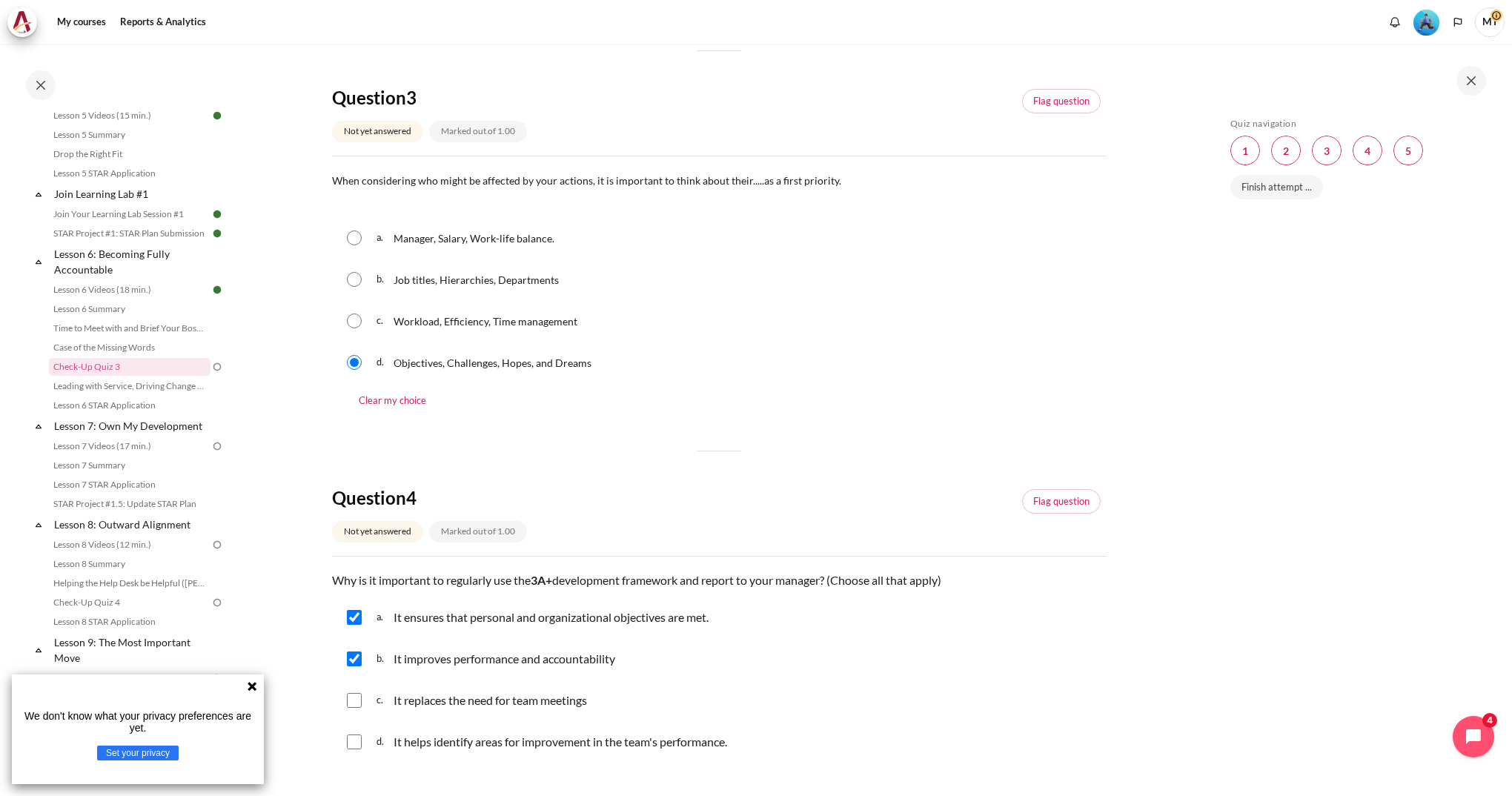
checkbox input "true"
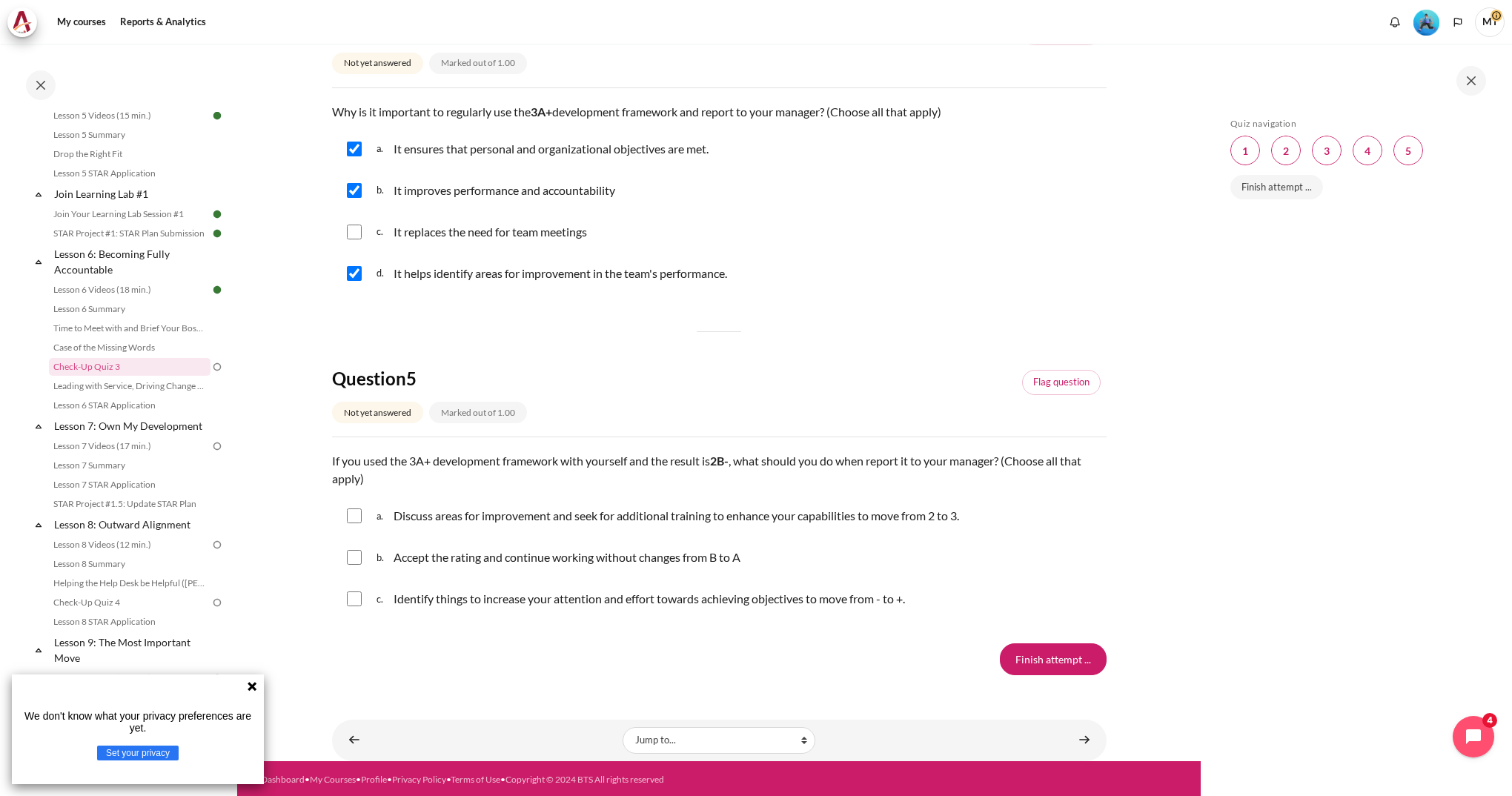
click at [357, 514] on input "Content" at bounding box center [354, 516] width 15 height 15
checkbox input "true"
click at [359, 595] on input "Content" at bounding box center [354, 598] width 15 height 15
checkbox input "true"
drag, startPoint x: 1049, startPoint y: 654, endPoint x: 1034, endPoint y: 648, distance: 16.2
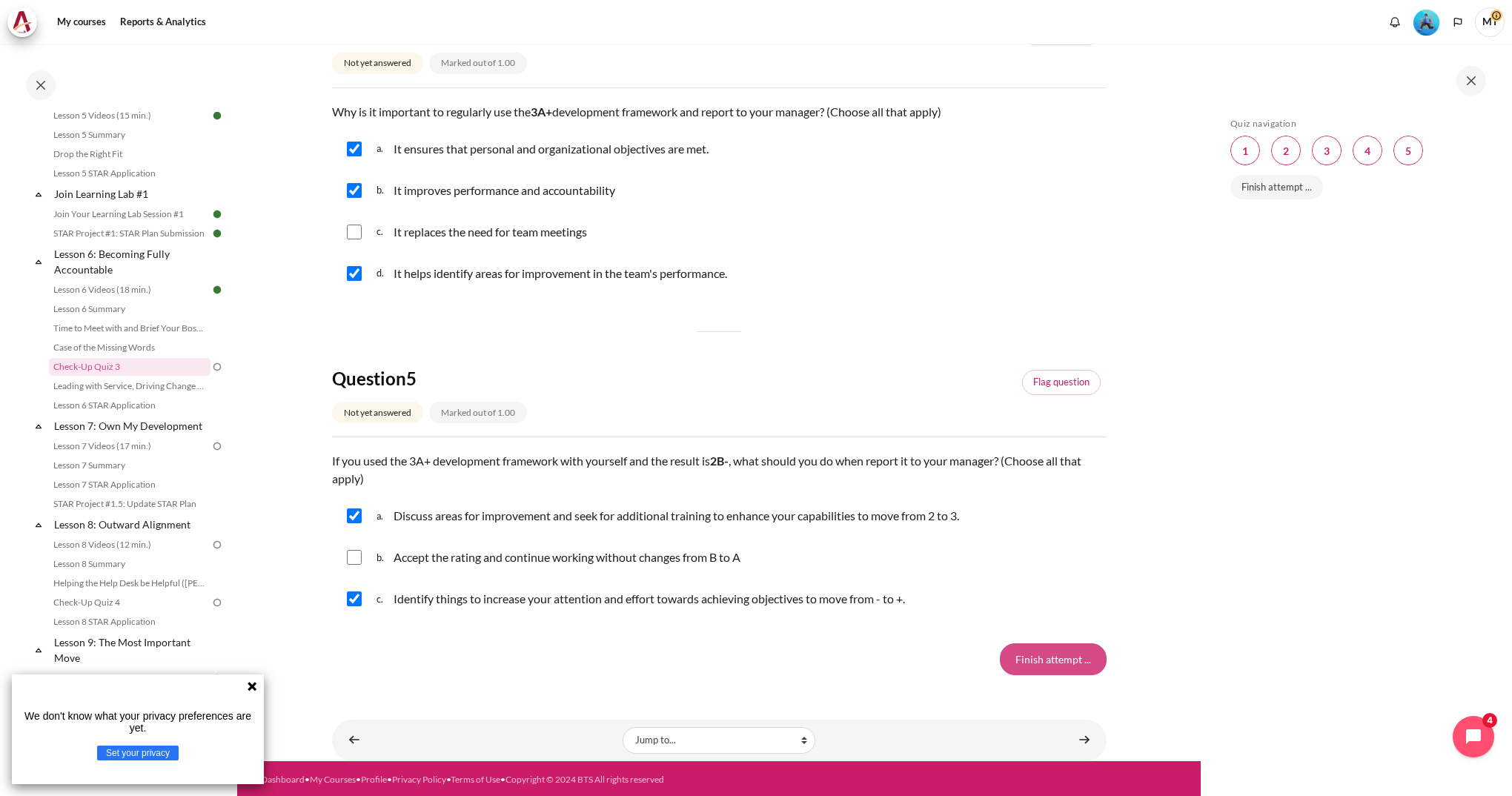
click at [1048, 654] on input "Finish attempt ..." at bounding box center [1053, 658] width 106 height 31
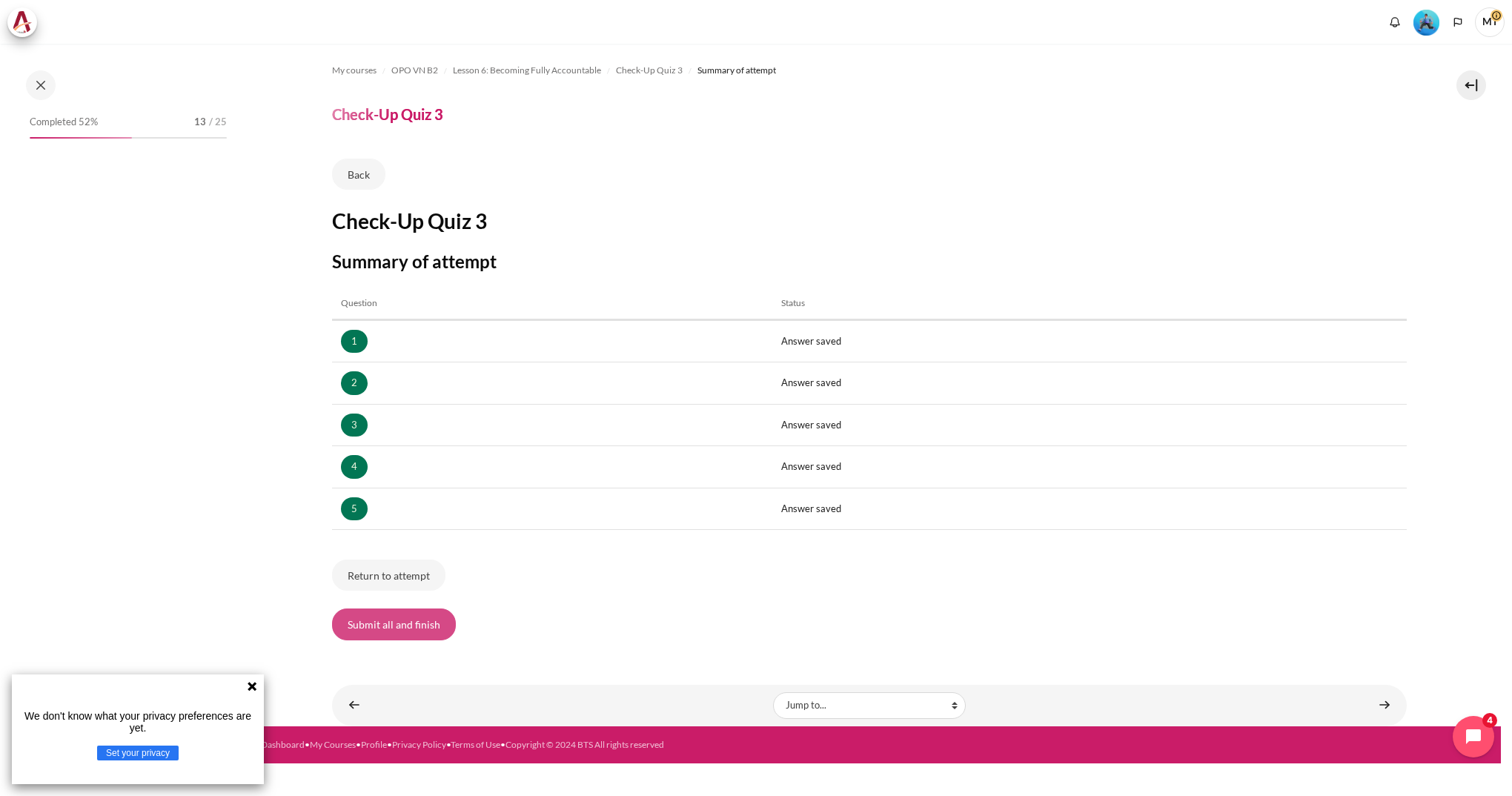
click at [407, 632] on button "Submit all and finish" at bounding box center [394, 623] width 124 height 31
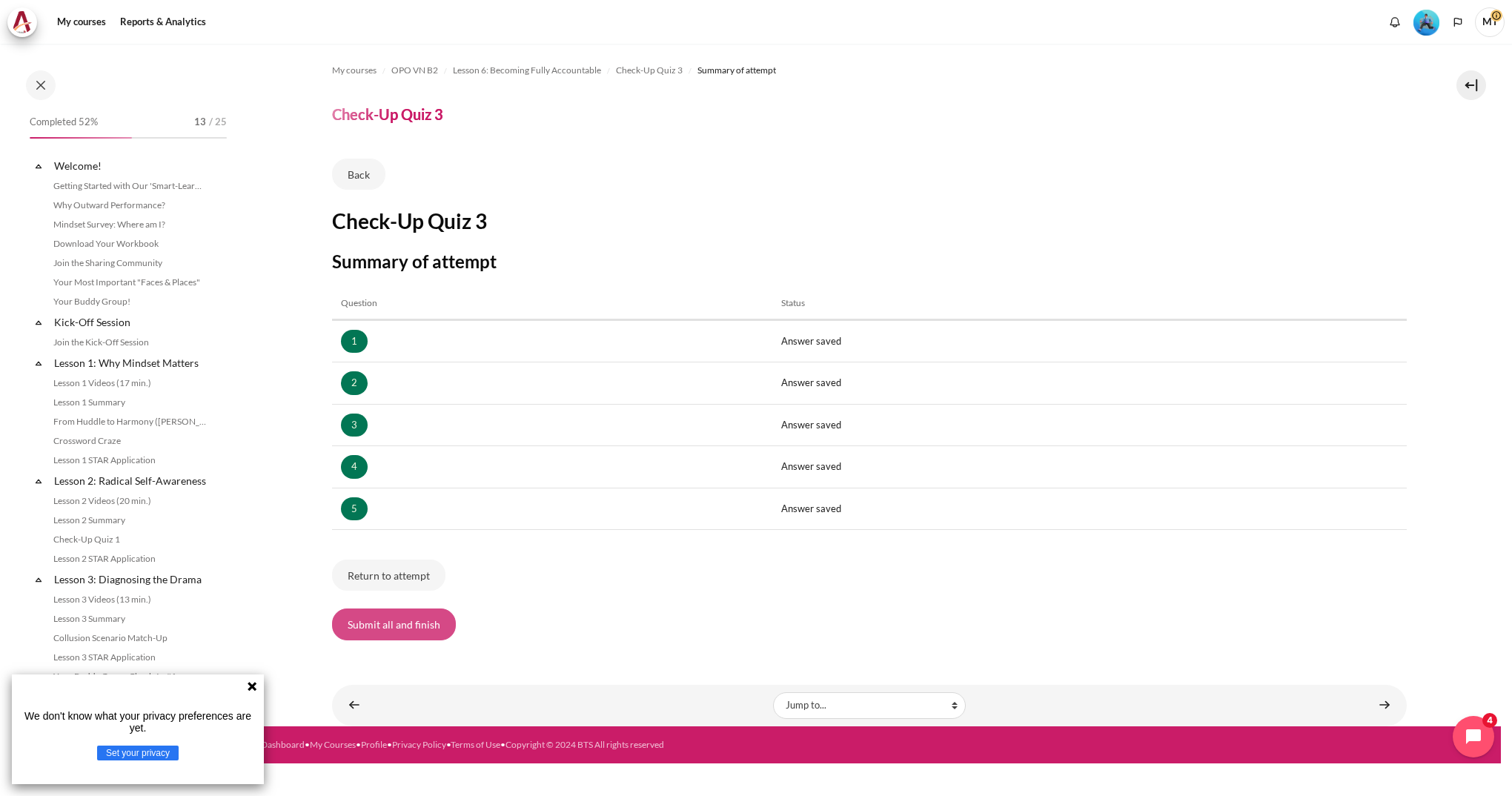
scroll to position [700, 0]
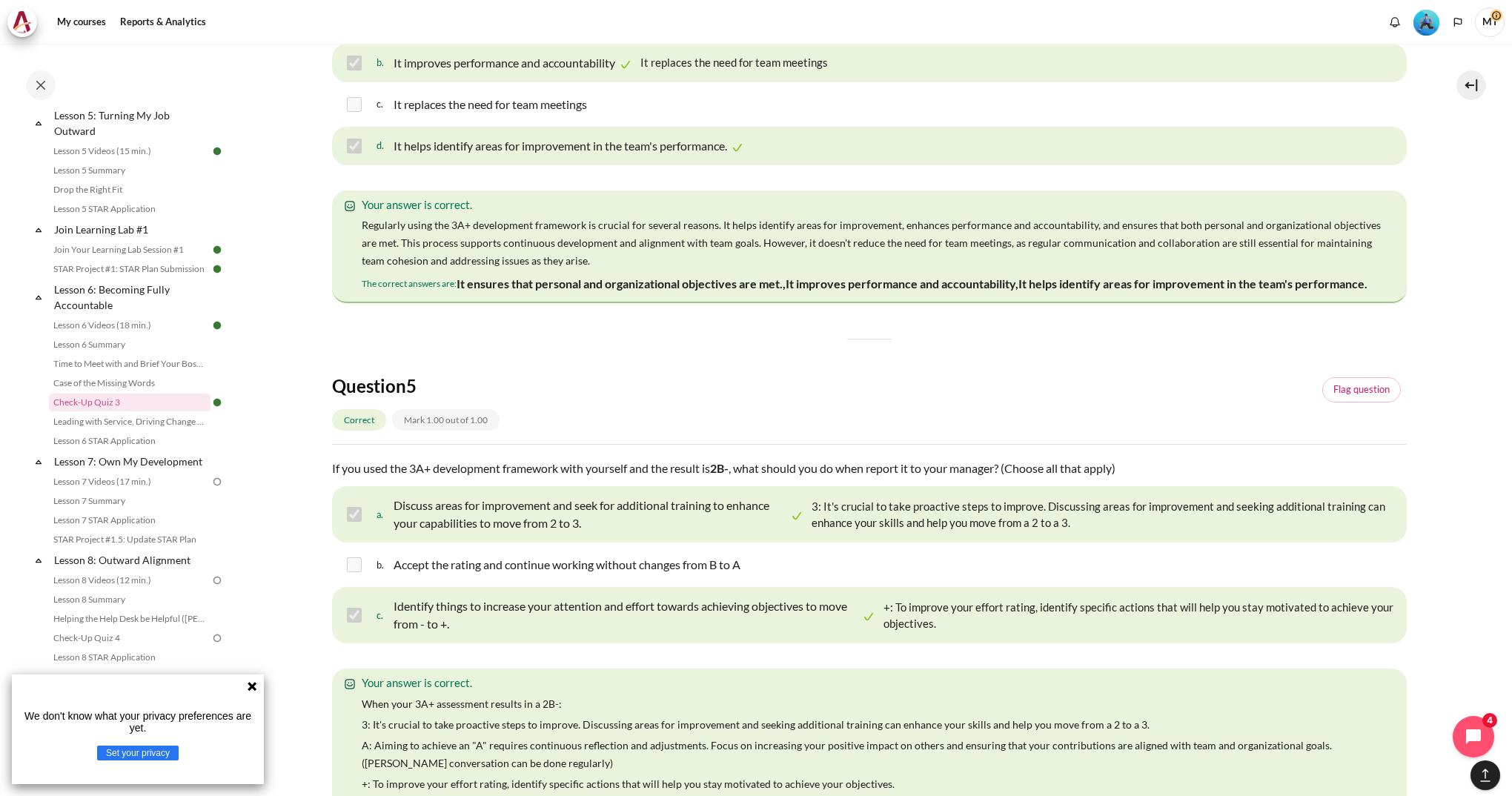
scroll to position [2573, 0]
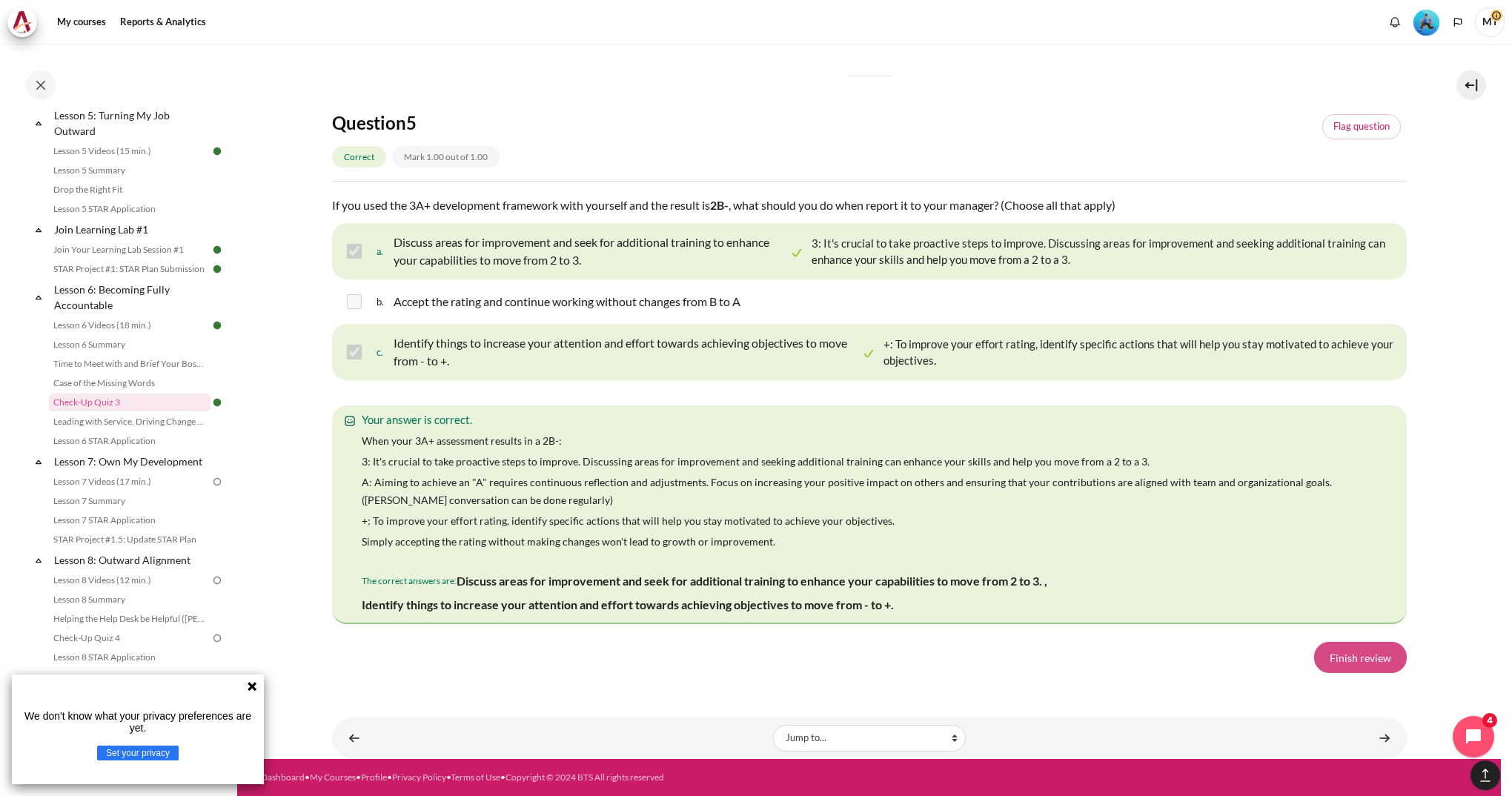
click at [1354, 660] on link "Finish review" at bounding box center [1360, 657] width 92 height 31
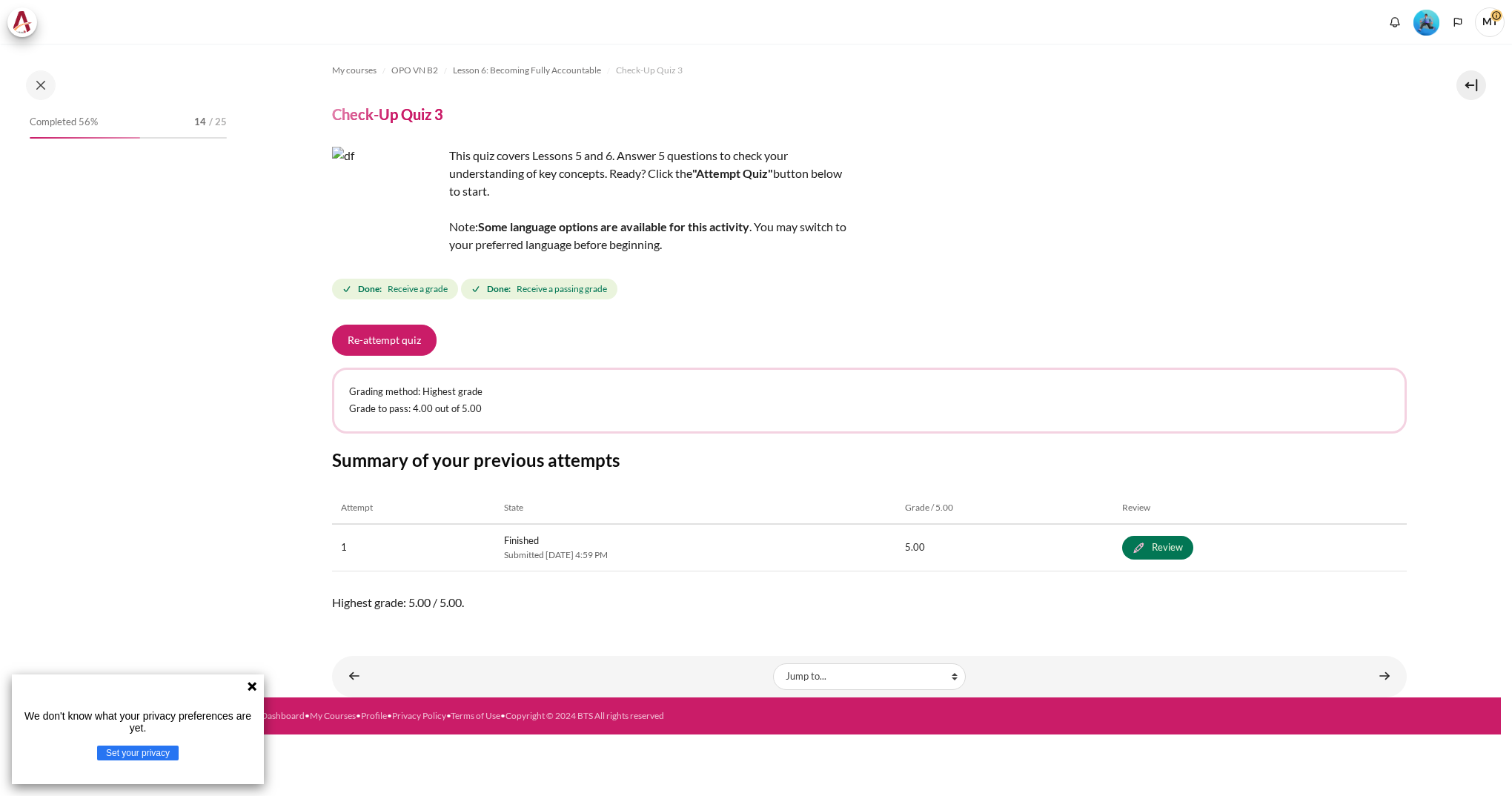
scroll to position [700, 0]
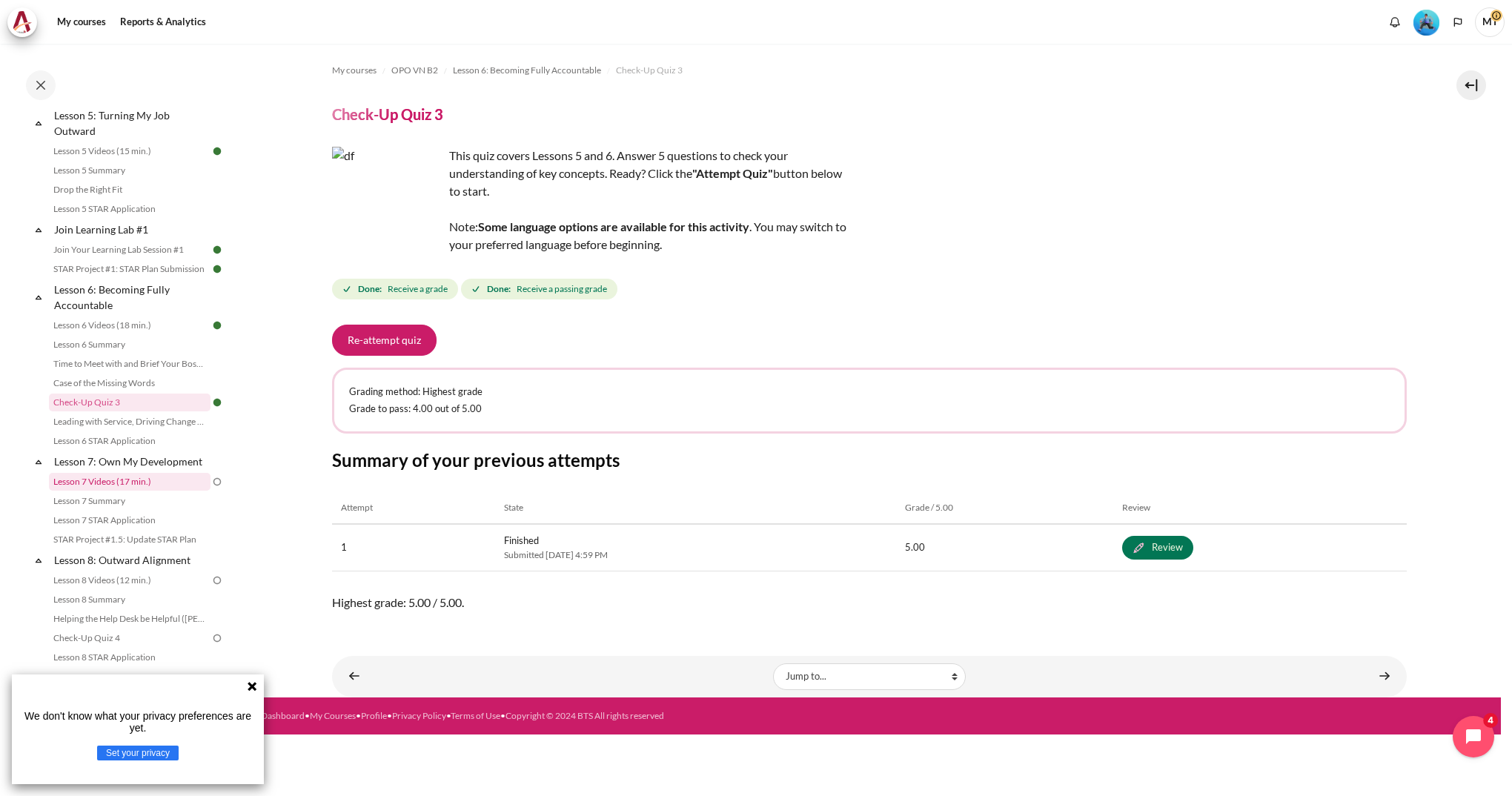
click at [135, 491] on link "Lesson 7 Videos (17 min.)" at bounding box center [129, 482] width 162 height 18
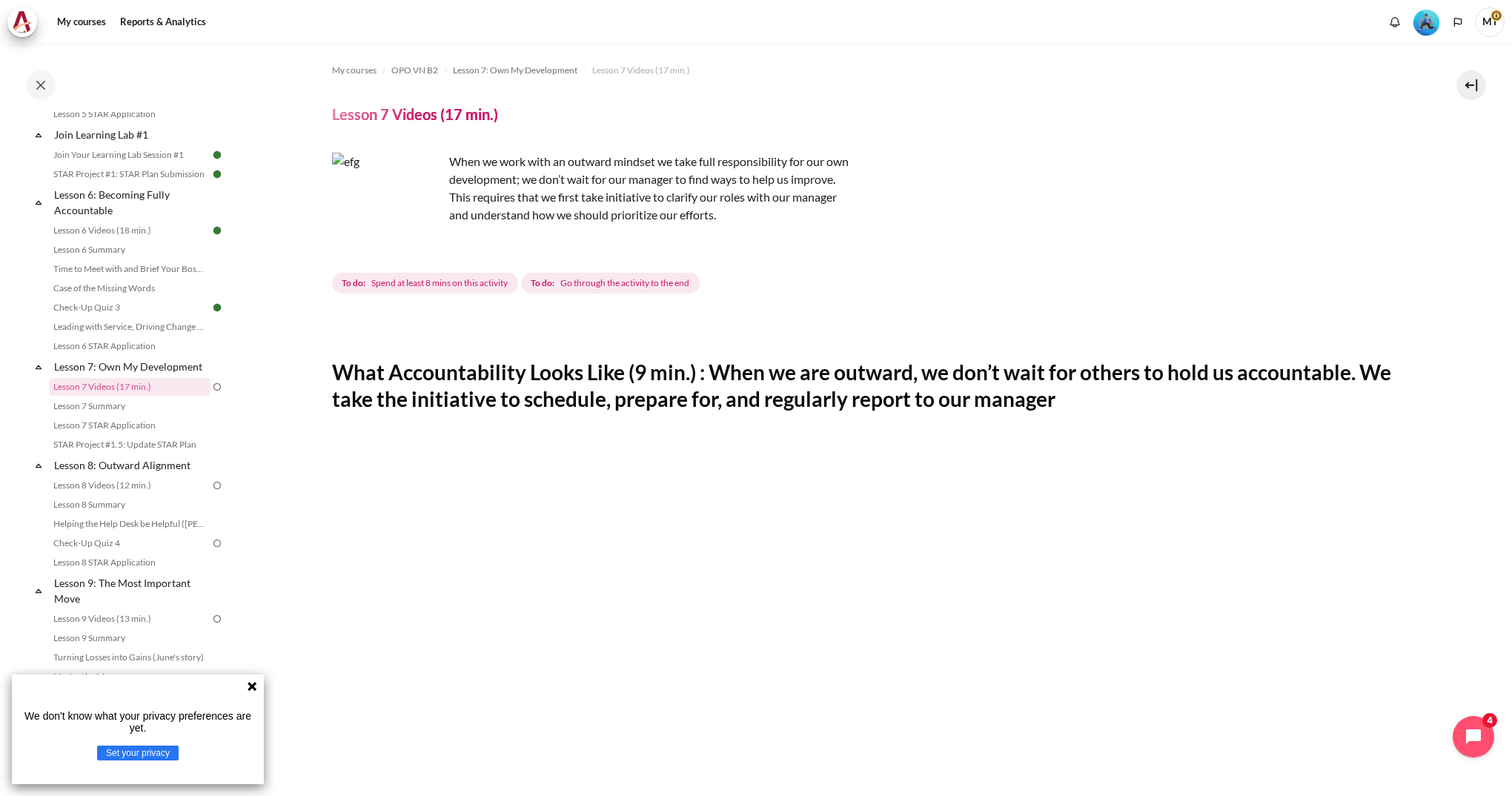
scroll to position [567, 0]
